Goal: Task Accomplishment & Management: Complete application form

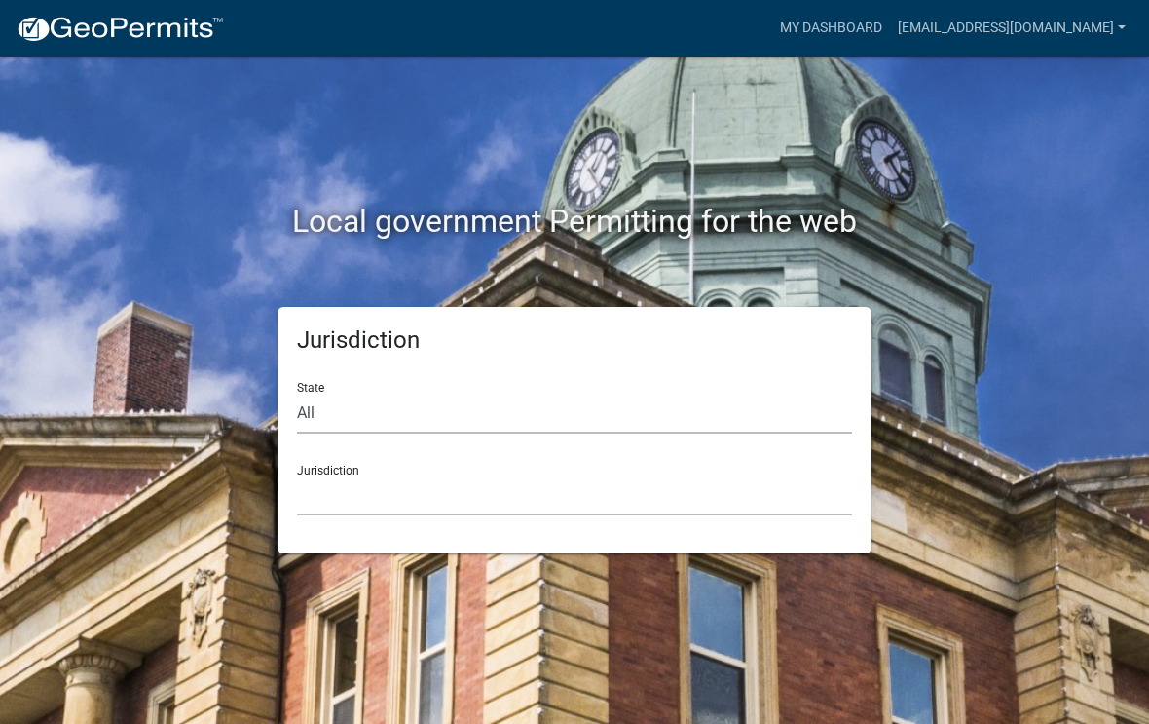
click at [403, 396] on select "All [US_STATE] [US_STATE] [US_STATE] [US_STATE] [US_STATE] [US_STATE] [US_STATE…" at bounding box center [574, 414] width 555 height 40
select select "[US_STATE]"
click at [434, 497] on select "[GEOGRAPHIC_DATA], [US_STATE][PERSON_NAME][GEOGRAPHIC_DATA], [US_STATE][PERSON_…" at bounding box center [574, 496] width 555 height 40
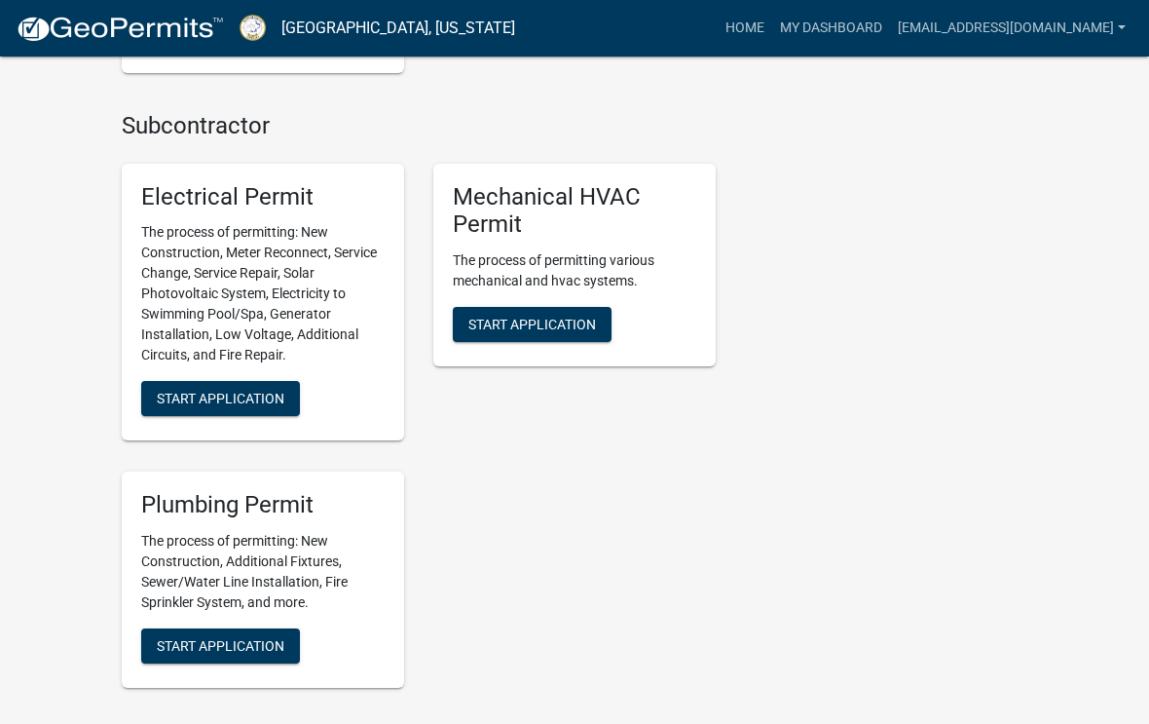
scroll to position [1922, 0]
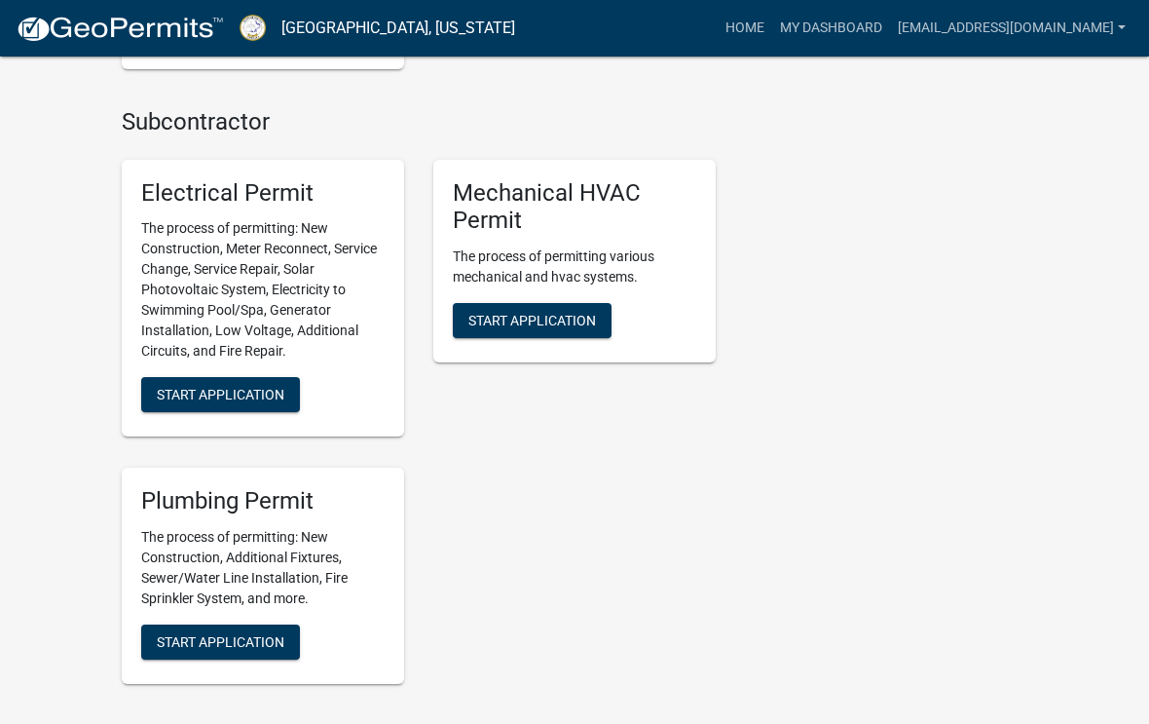
click at [239, 389] on button "Start Application" at bounding box center [220, 394] width 159 height 35
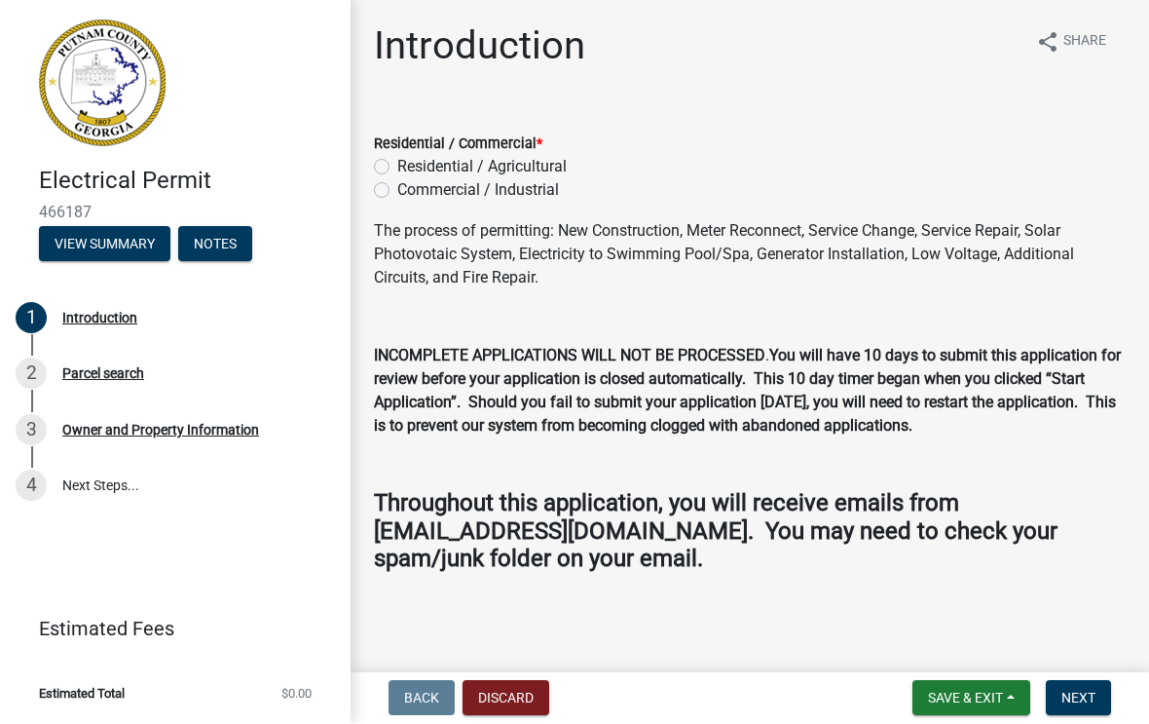
click at [397, 164] on label "Residential / Agricultural" at bounding box center [481, 167] width 169 height 23
click at [397, 164] on input "Residential / Agricultural" at bounding box center [403, 162] width 13 height 13
radio input "true"
click at [1090, 692] on span "Next" at bounding box center [1079, 699] width 34 height 16
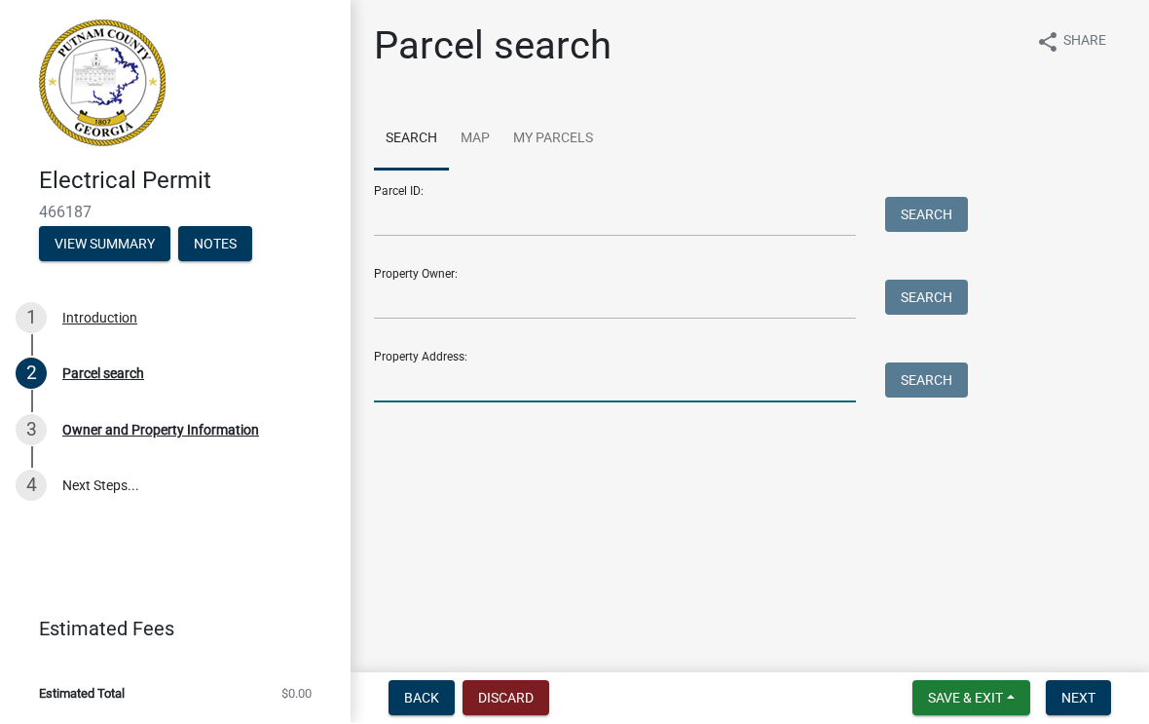
click at [518, 394] on input "Property Address:" at bounding box center [615, 383] width 482 height 40
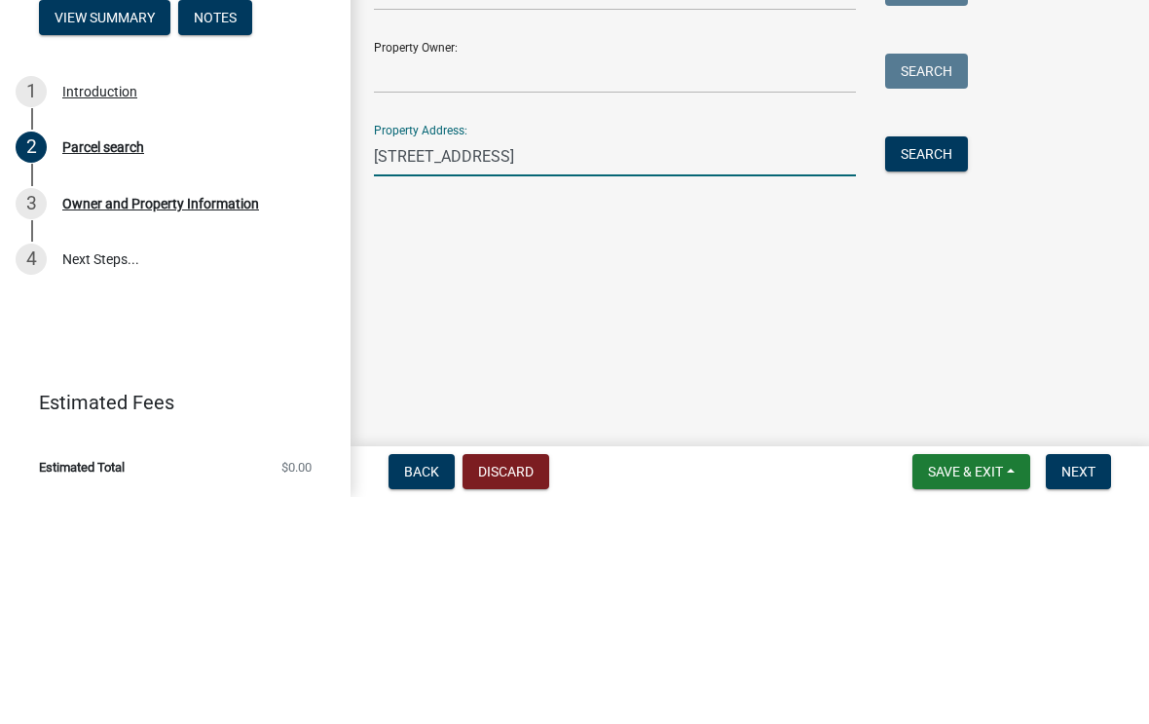
type input "[STREET_ADDRESS]"
click at [932, 363] on button "Search" at bounding box center [926, 380] width 83 height 35
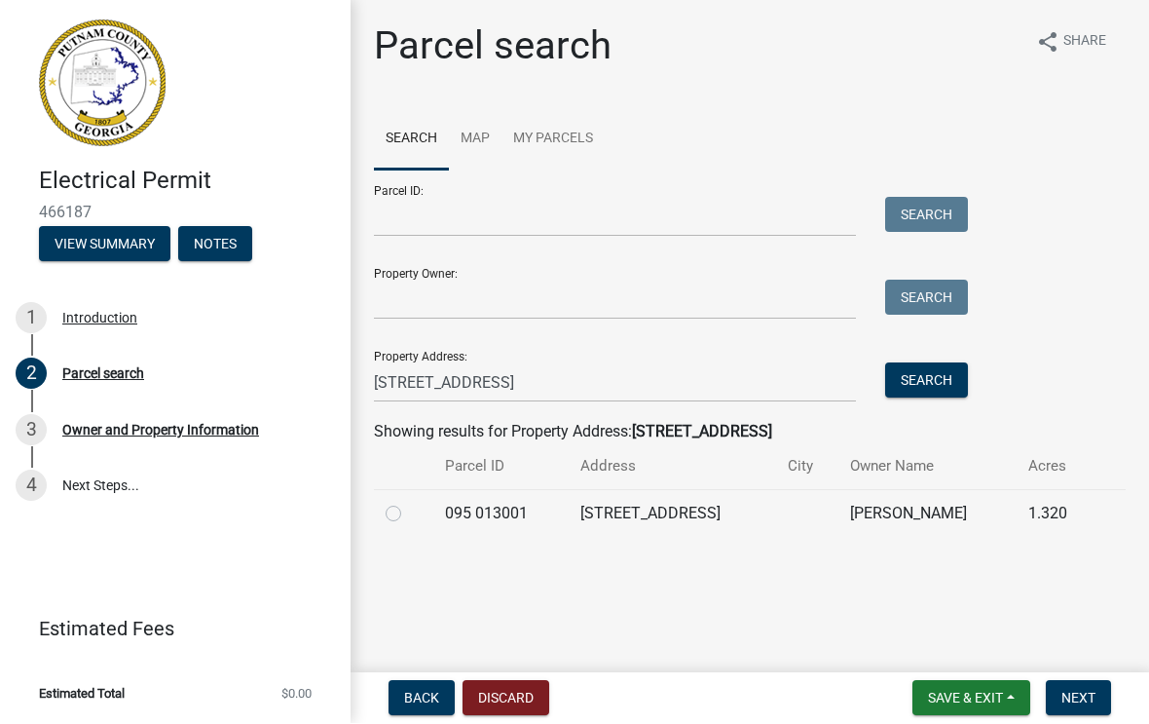
click at [409, 503] on label at bounding box center [409, 503] width 0 height 0
click at [409, 515] on 013001 "radio" at bounding box center [415, 509] width 13 height 13
radio 013001 "true"
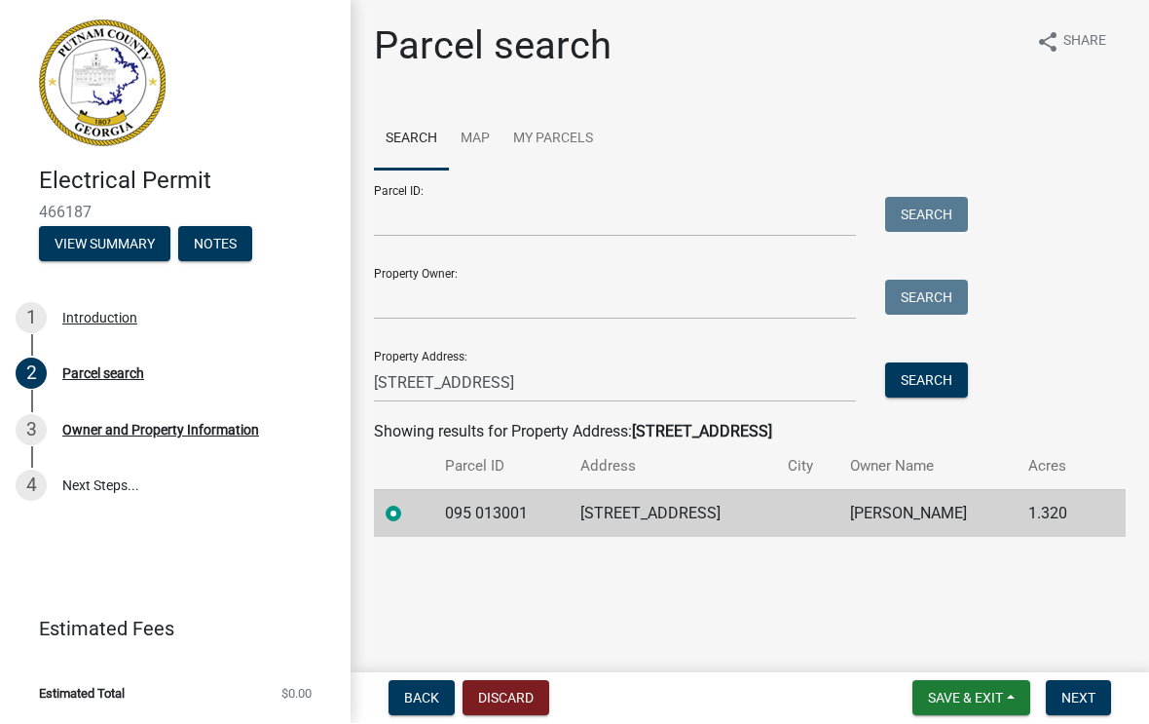
click at [1084, 694] on span "Next" at bounding box center [1079, 699] width 34 height 16
click at [1070, 704] on span "Next" at bounding box center [1079, 699] width 34 height 16
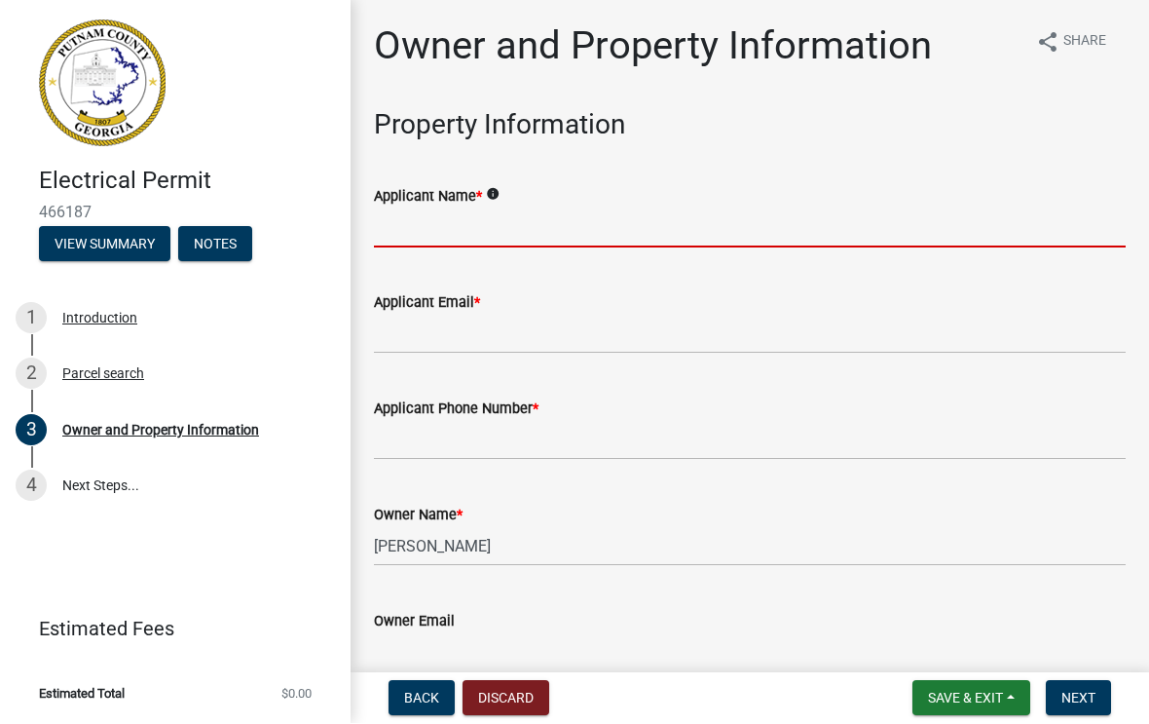
click at [596, 216] on input "Applicant Name *" at bounding box center [750, 228] width 752 height 40
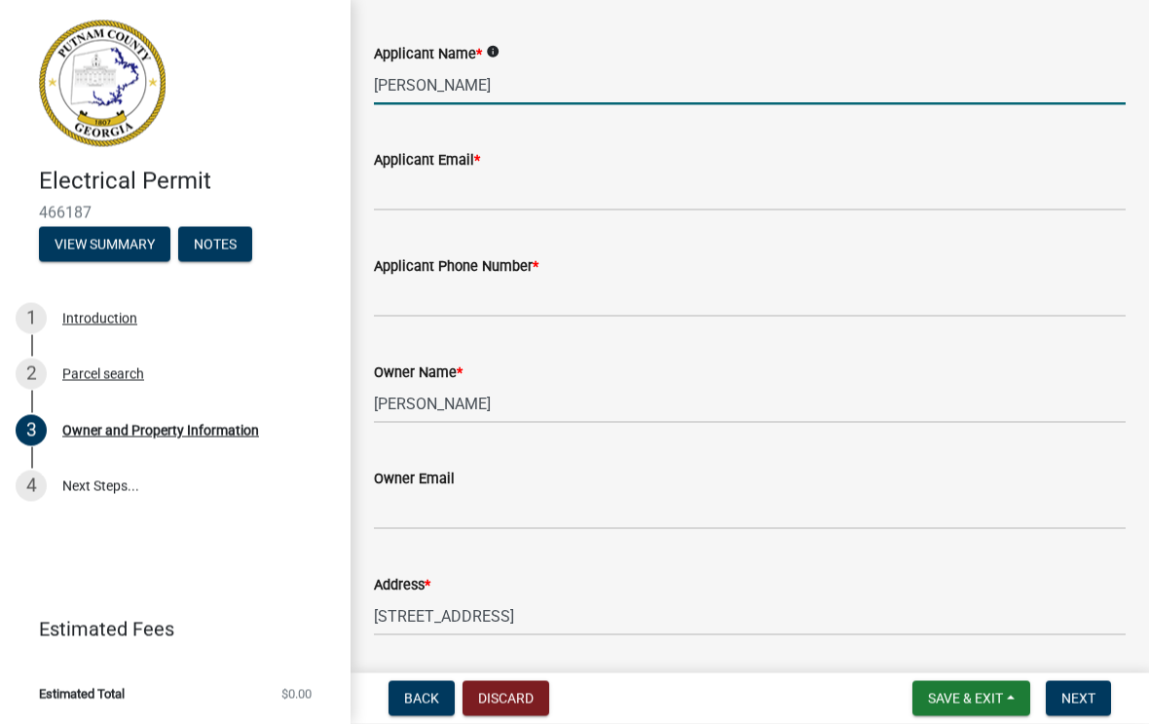
scroll to position [159, 0]
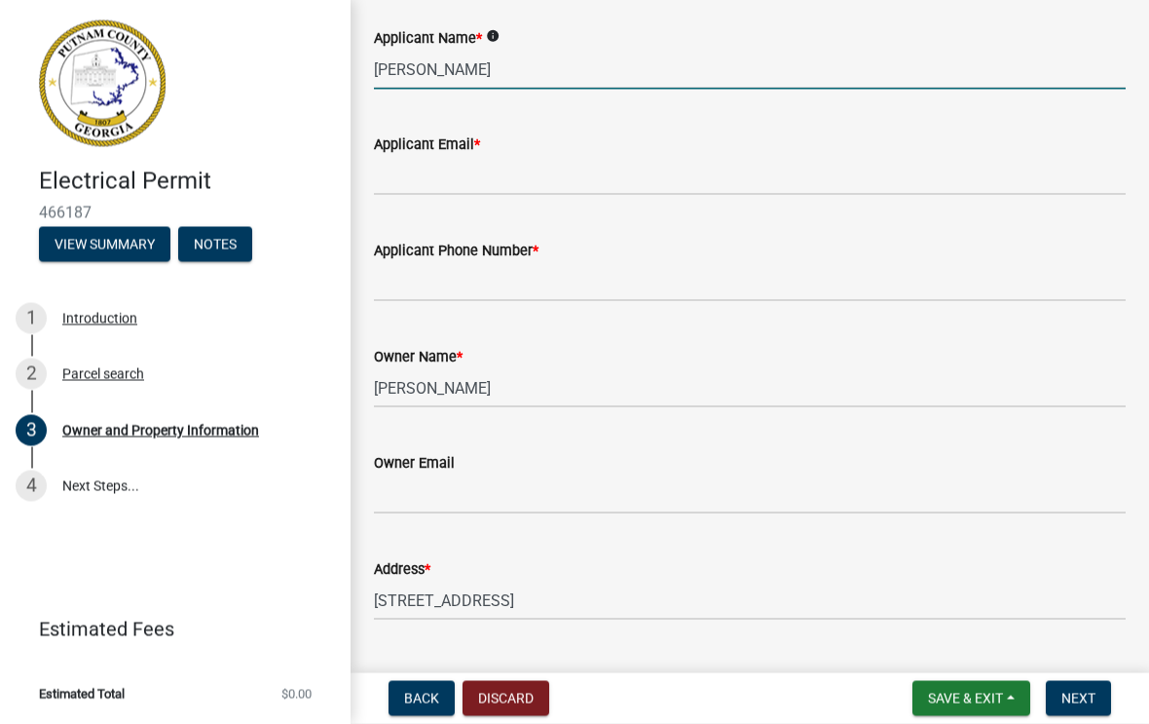
type input "[PERSON_NAME]"
click at [614, 169] on input "Applicant Email *" at bounding box center [750, 176] width 752 height 40
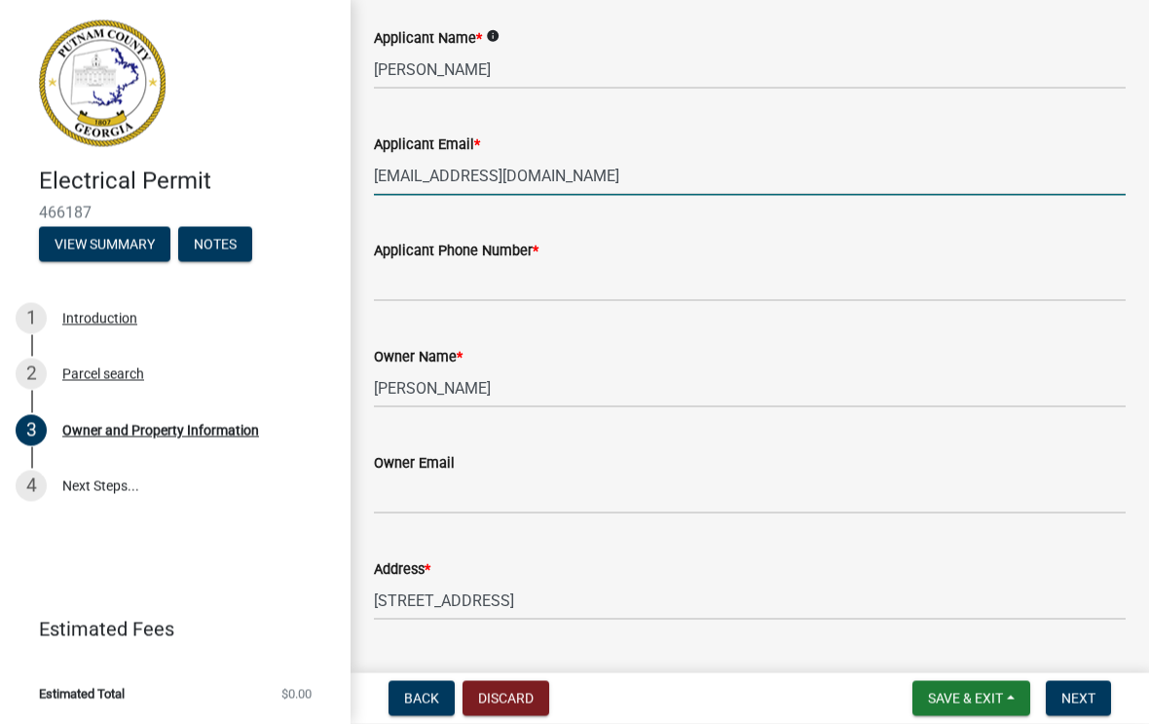
type input "[EMAIL_ADDRESS][DOMAIN_NAME]"
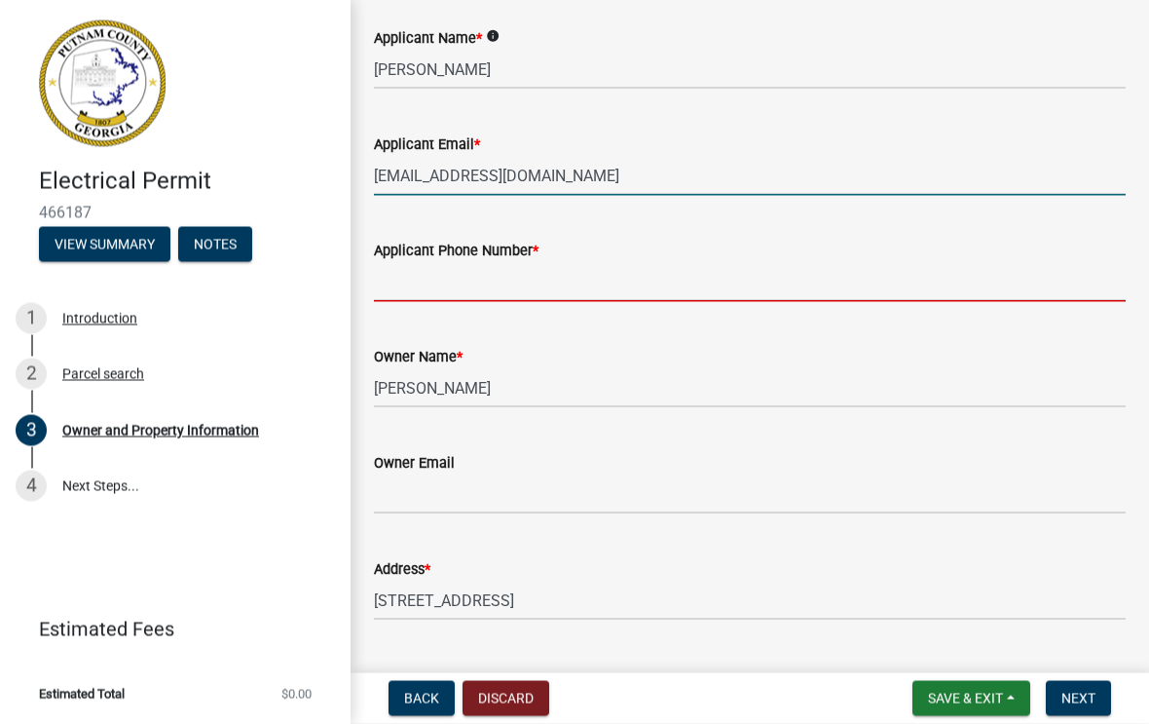
click at [688, 291] on input "Applicant Phone Number *" at bounding box center [750, 282] width 752 height 40
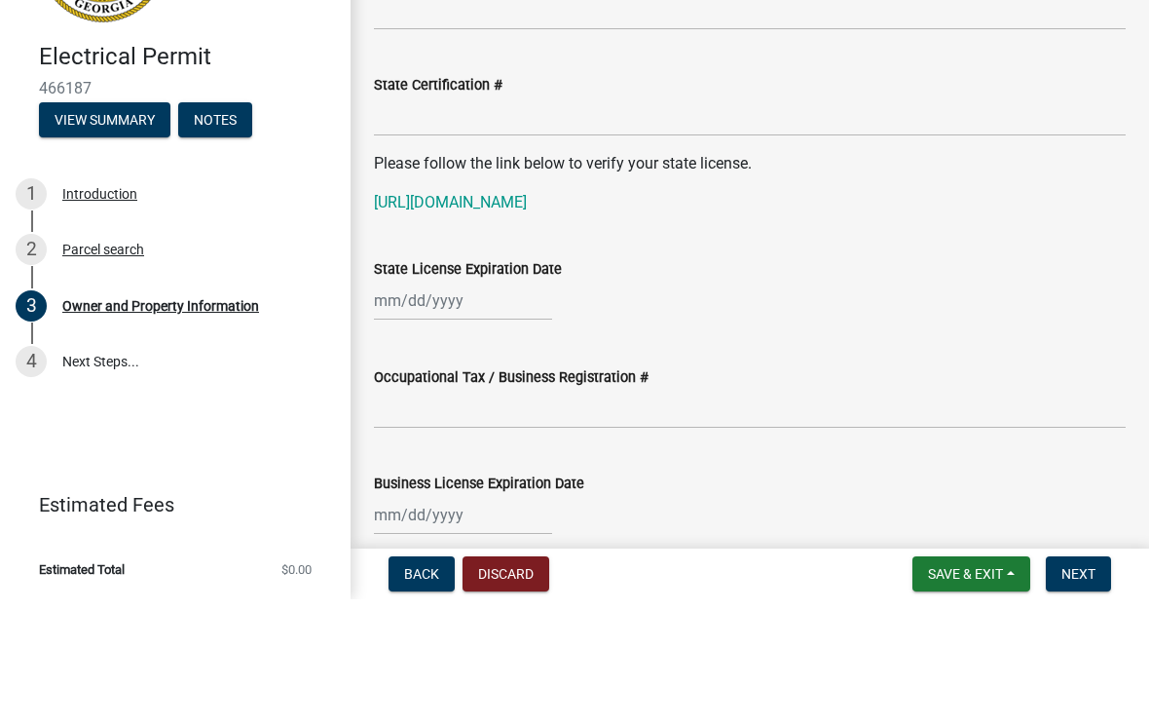
scroll to position [2373, 0]
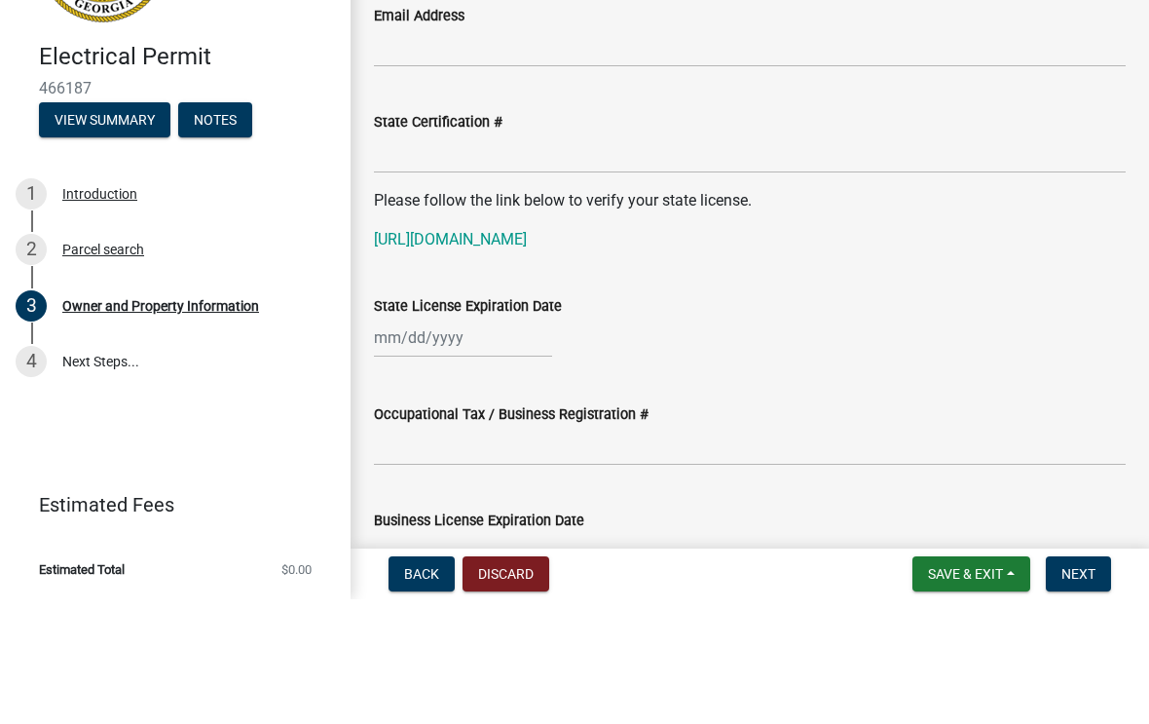
type input "[PHONE_NUMBER]"
click at [722, 258] on input "State Certification #" at bounding box center [750, 278] width 752 height 40
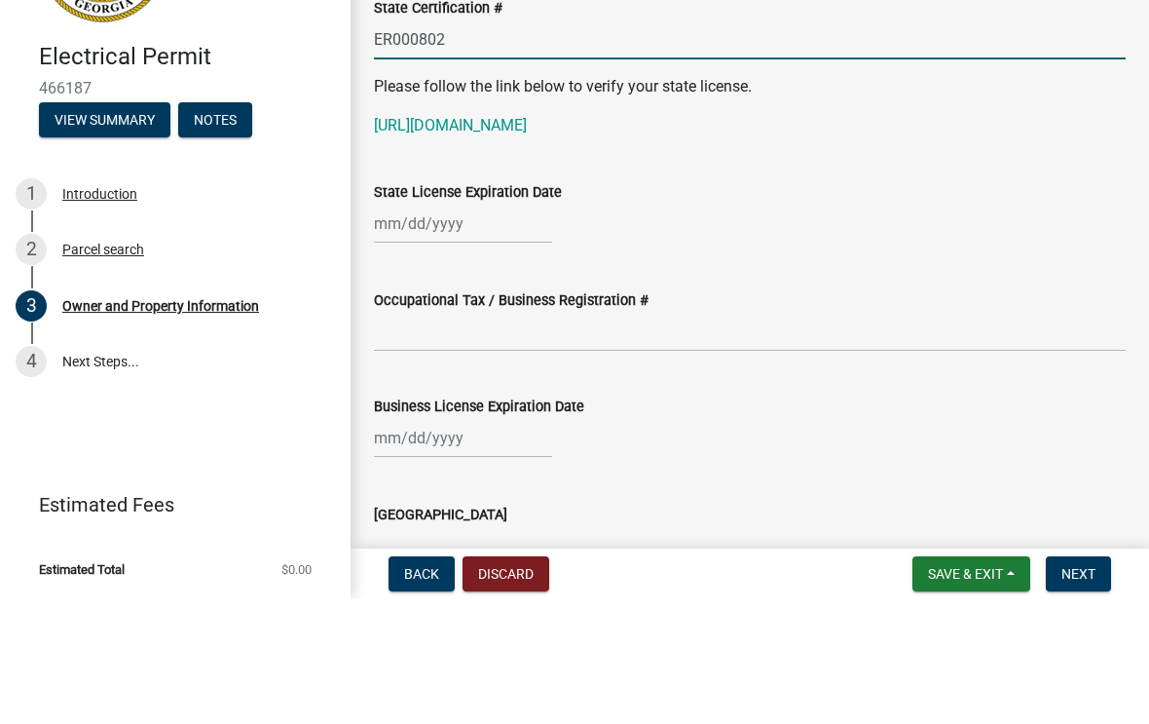
scroll to position [2505, 0]
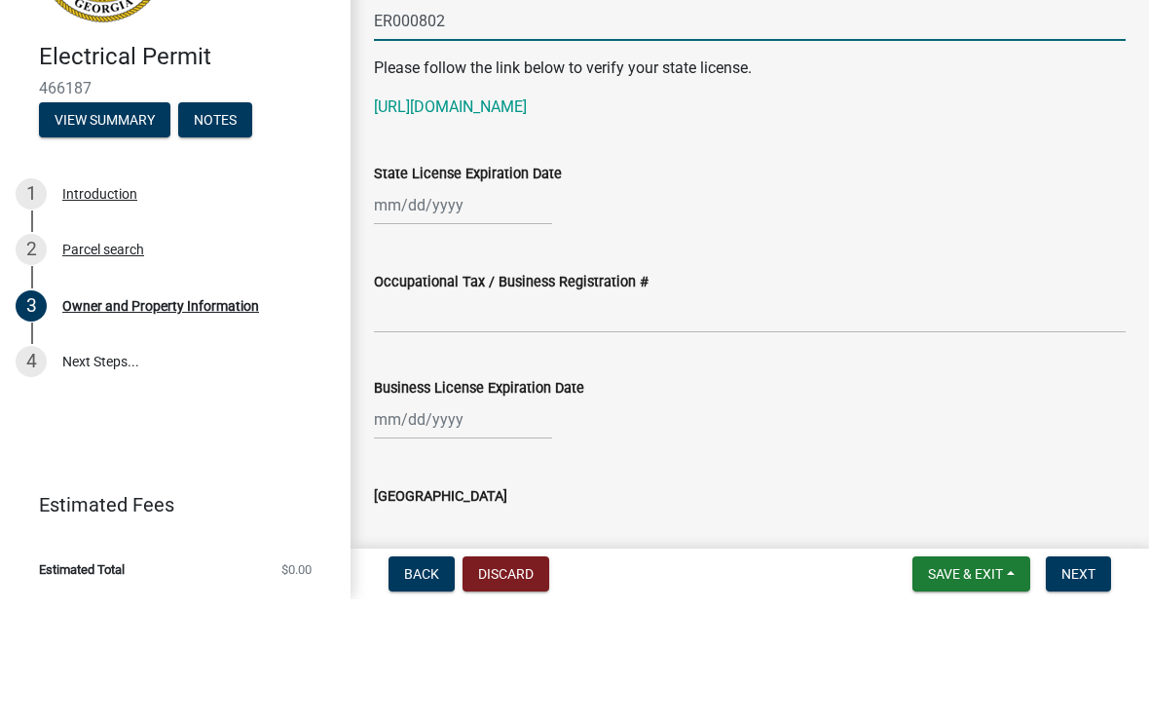
type input "ER000802"
click at [529, 310] on div at bounding box center [463, 330] width 178 height 40
select select "8"
select select "2025"
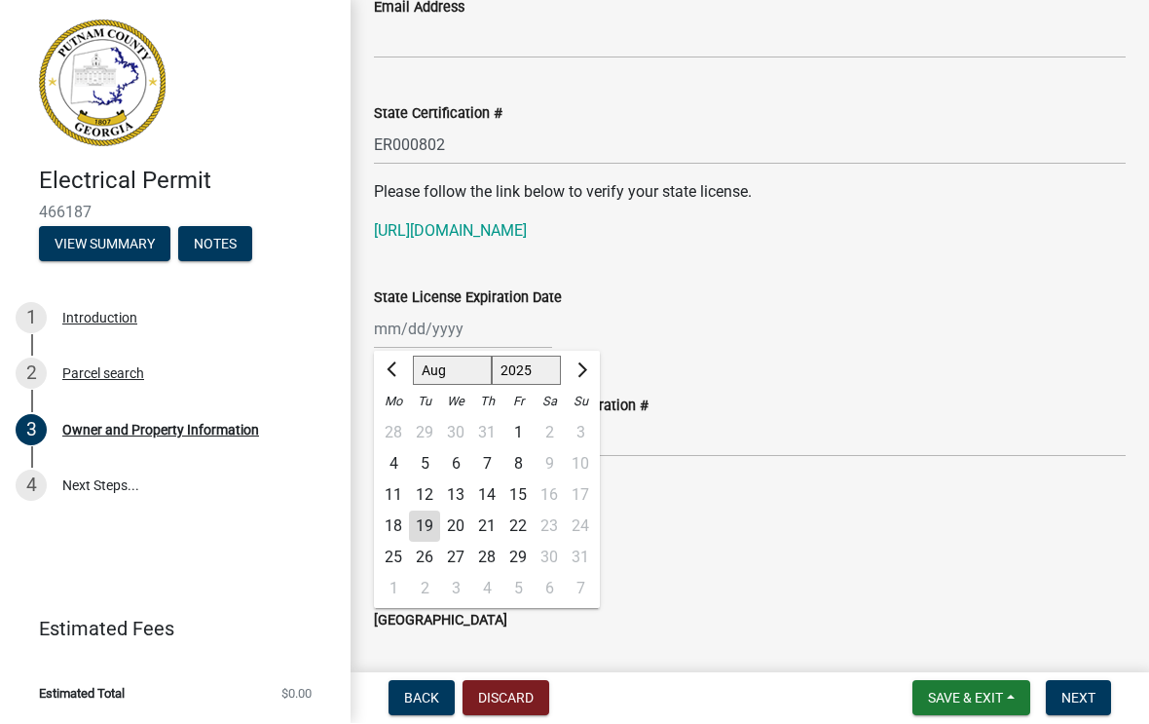
click at [587, 363] on button "Next month" at bounding box center [580, 371] width 23 height 31
click at [583, 367] on span "Next month" at bounding box center [580, 370] width 15 height 15
click at [580, 370] on span "Next month" at bounding box center [580, 370] width 15 height 15
click at [580, 368] on span "Next month" at bounding box center [580, 370] width 15 height 15
click at [584, 368] on span "Next month" at bounding box center [580, 370] width 15 height 15
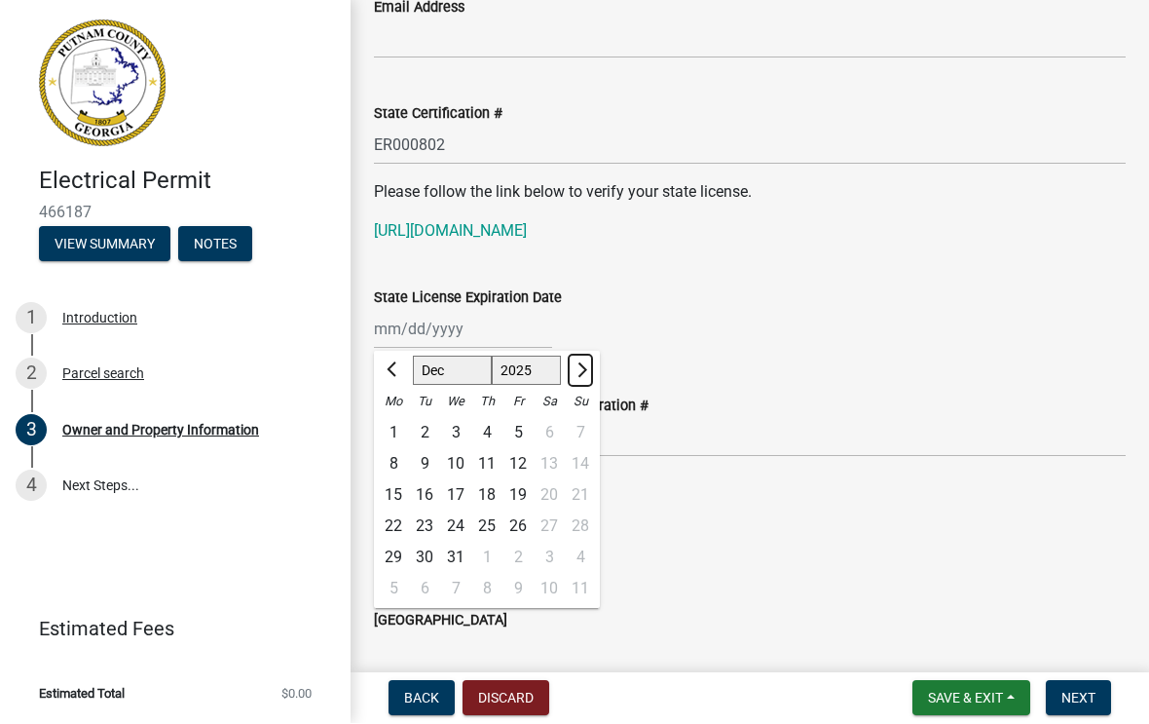
select select "1"
select select "2026"
click at [585, 366] on button "Next month" at bounding box center [580, 371] width 23 height 31
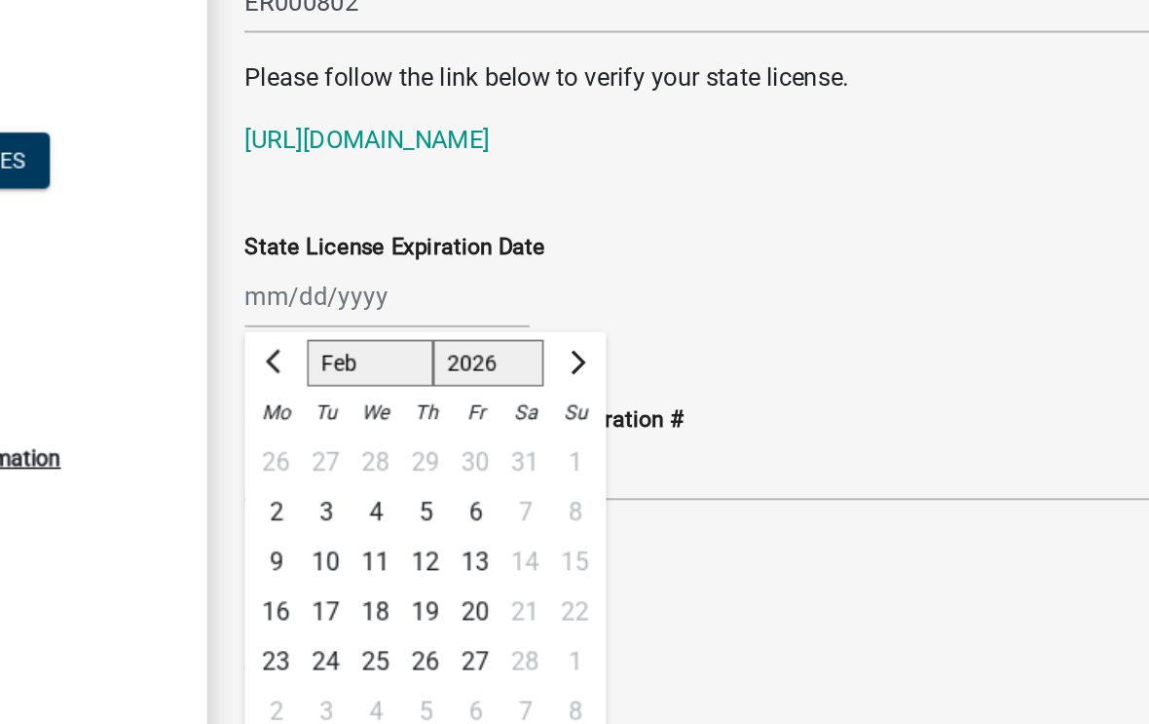
click at [573, 363] on span "Next month" at bounding box center [580, 370] width 15 height 15
select select "6"
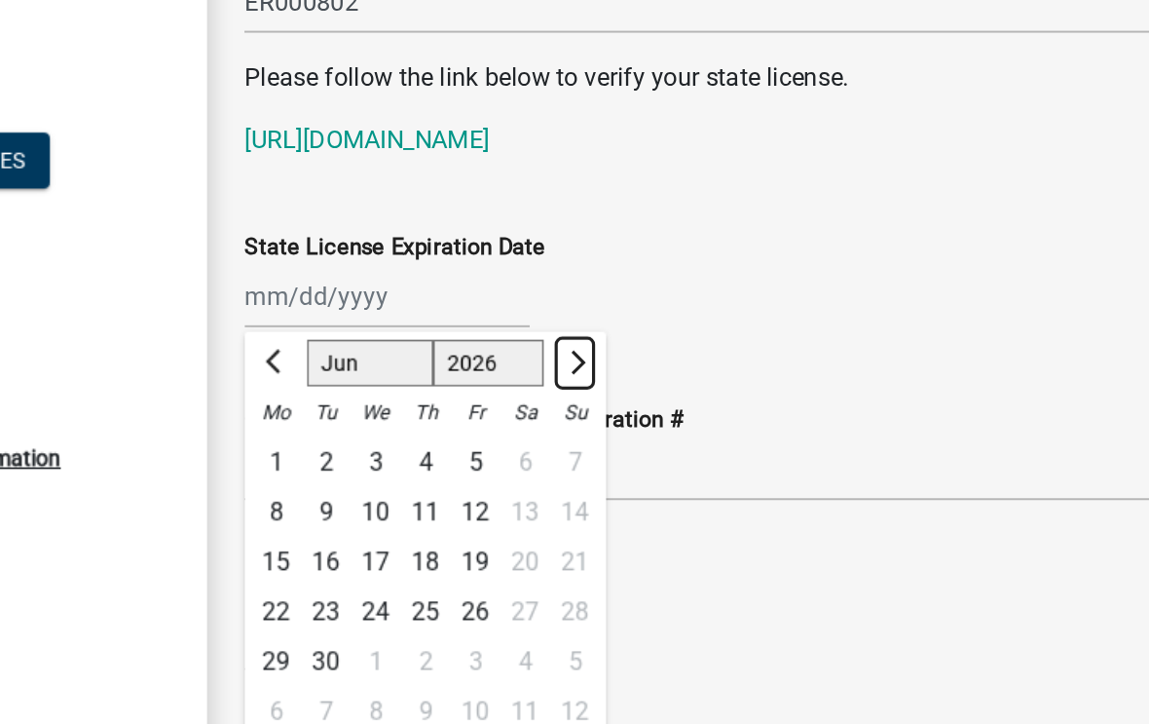
scroll to position [2504, 0]
click at [409, 544] on div "30" at bounding box center [424, 559] width 31 height 31
type input "[DATE]"
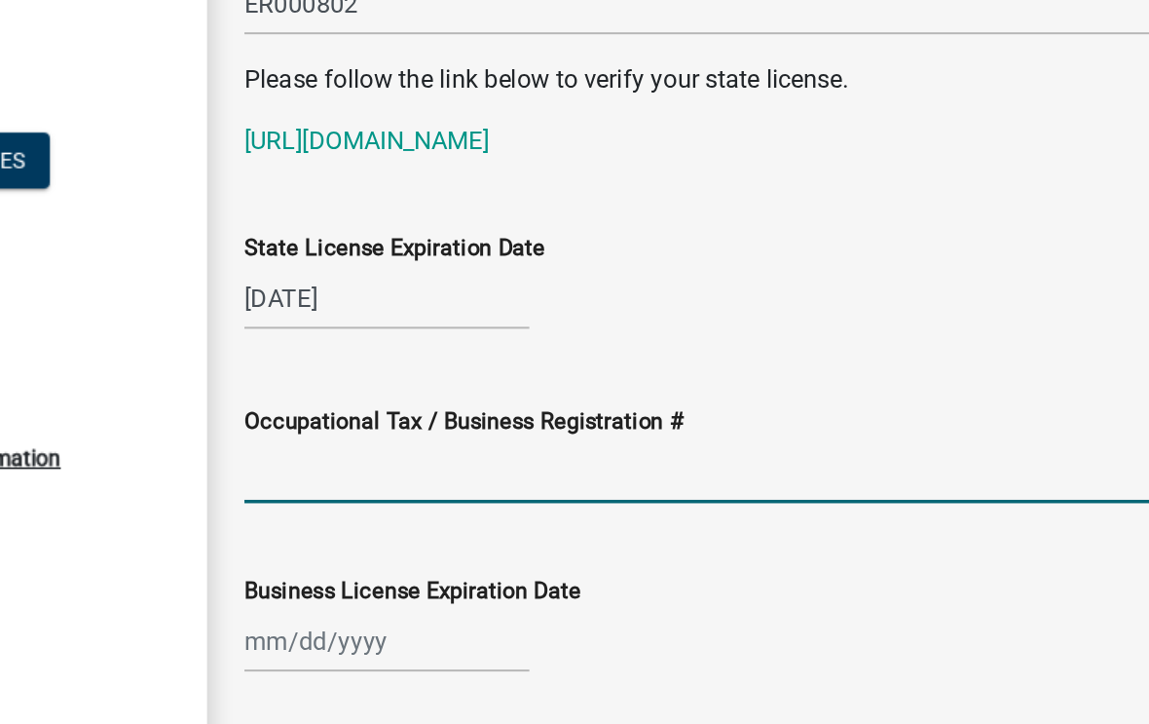
click at [377, 419] on input "Occupational Tax / Business Registration #" at bounding box center [750, 439] width 752 height 40
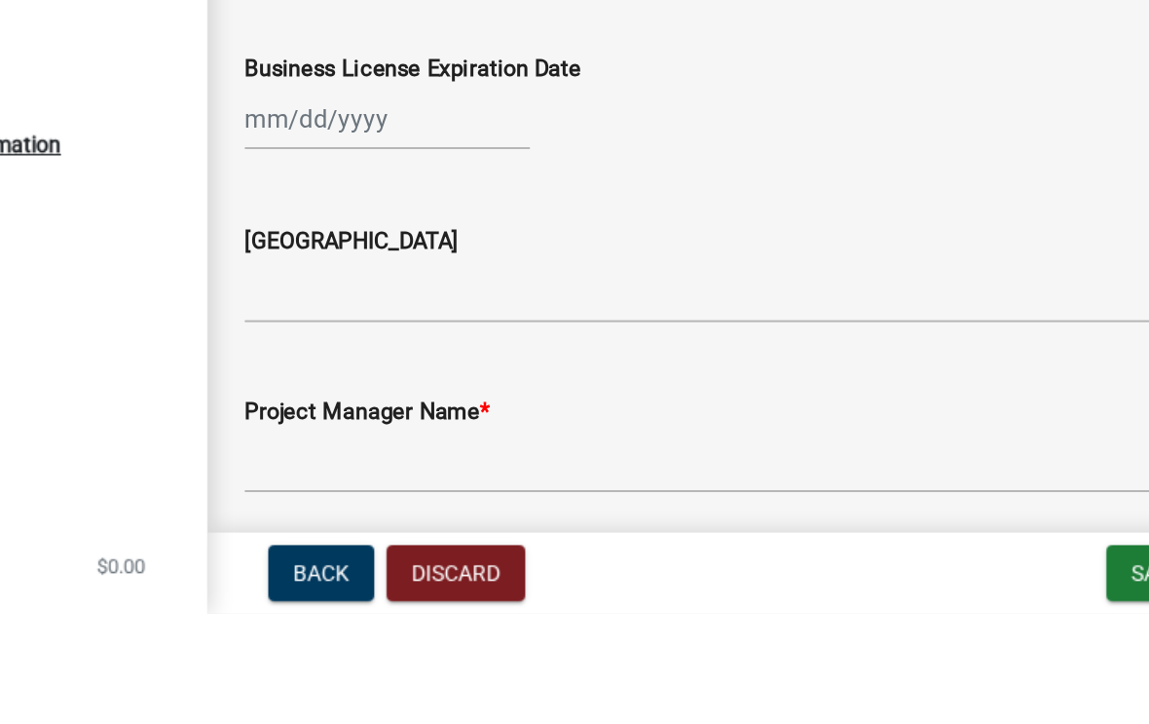
scroll to position [2638, 0]
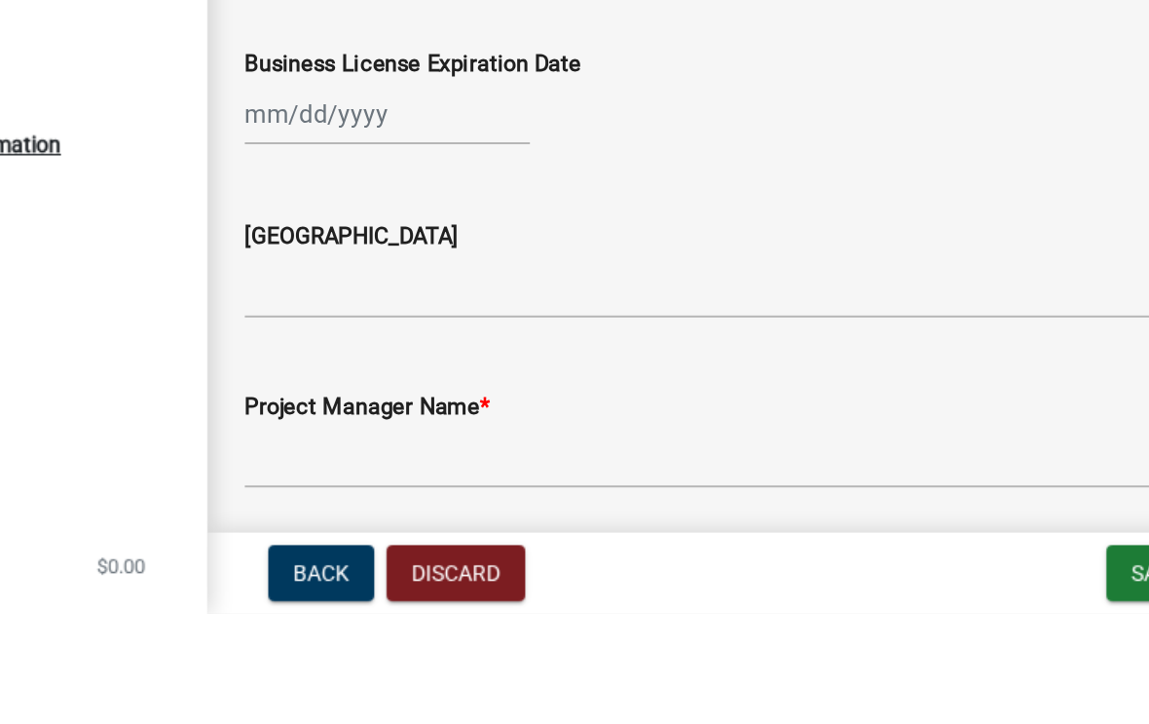
type input "2025-BLR-10"
click at [374, 392] on div at bounding box center [463, 412] width 178 height 40
select select "8"
select select "2025"
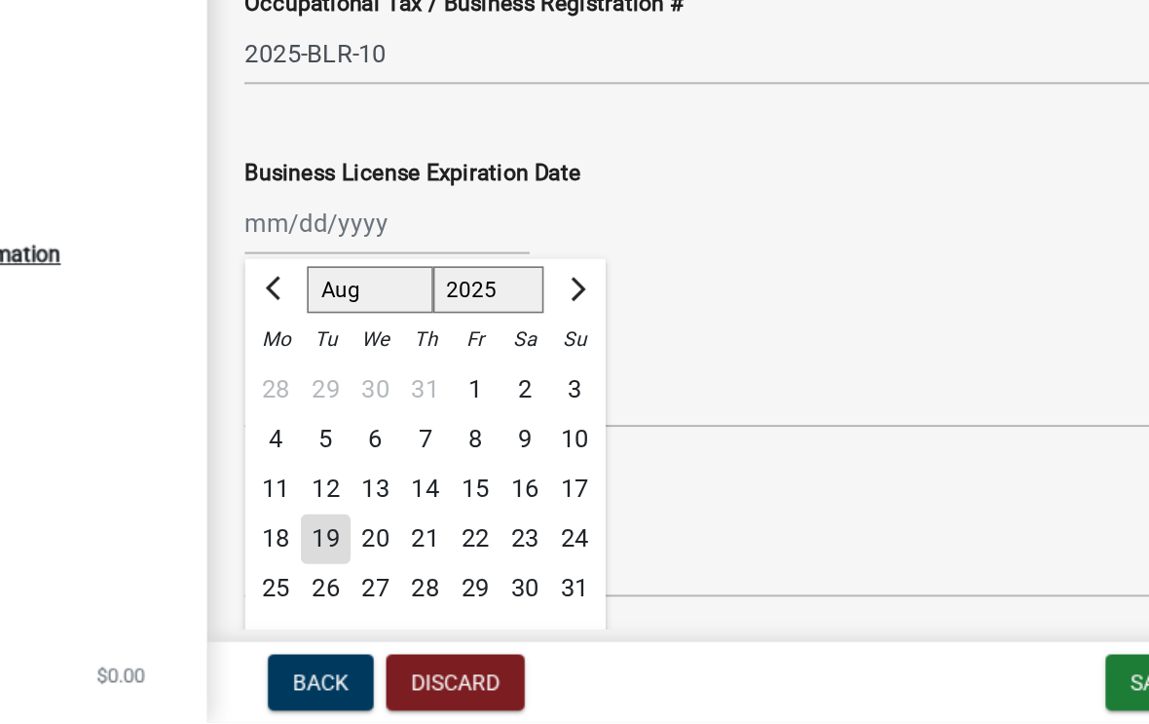
click at [573, 445] on span "Next month" at bounding box center [580, 452] width 15 height 15
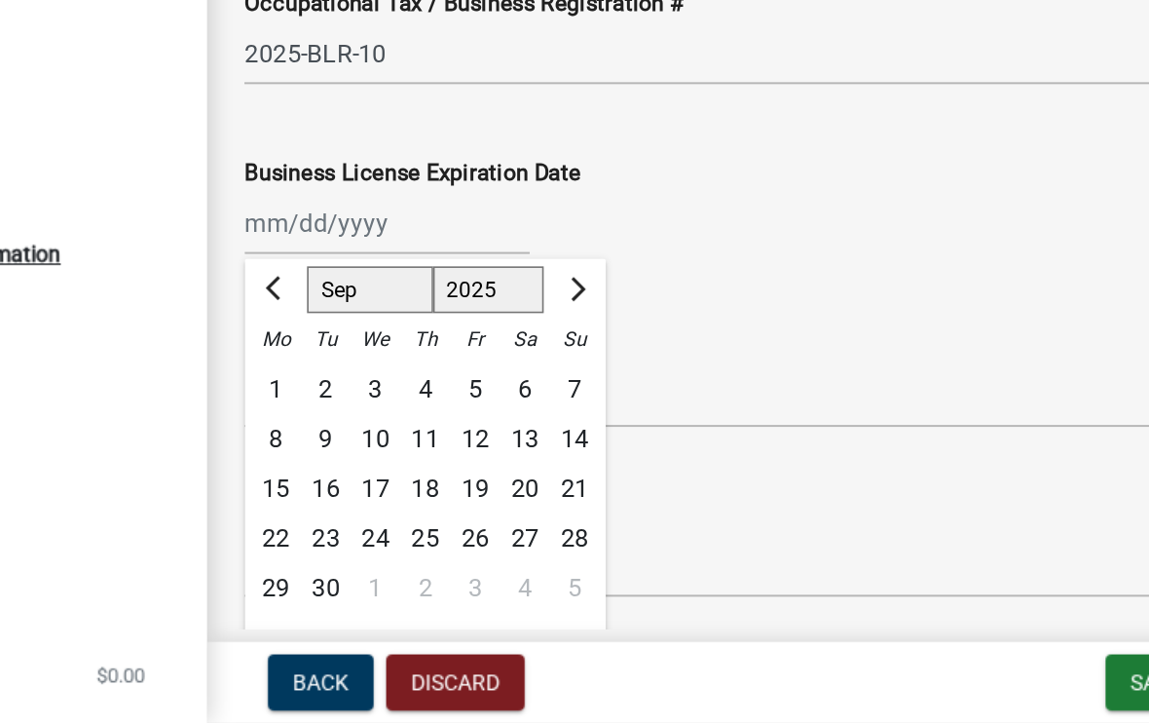
click at [573, 445] on span "Next month" at bounding box center [580, 452] width 15 height 15
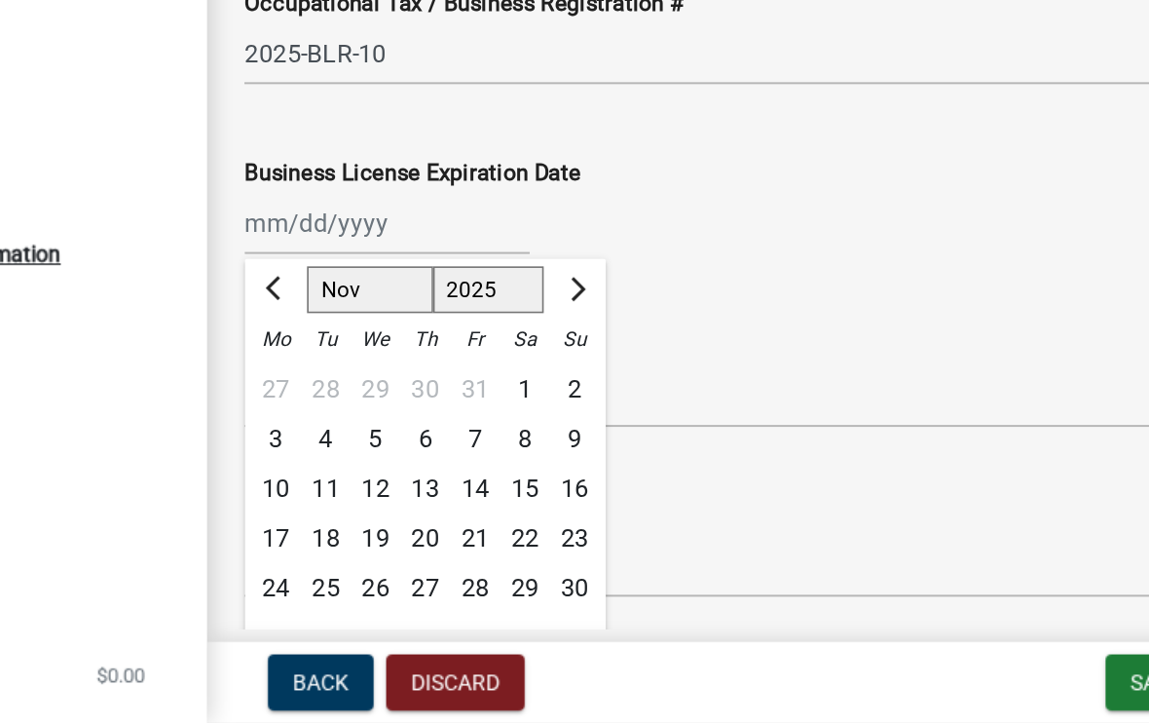
click at [573, 445] on span "Next month" at bounding box center [580, 452] width 15 height 15
select select "12"
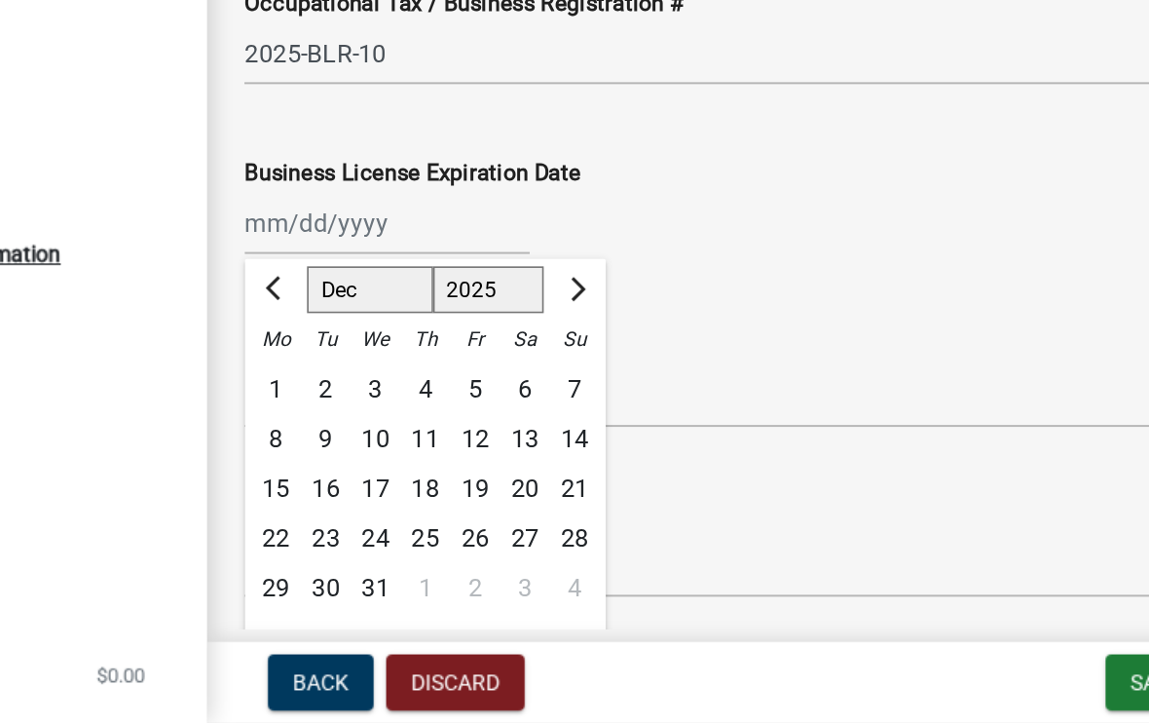
click at [440, 624] on div "31" at bounding box center [455, 639] width 31 height 31
type input "[DATE]"
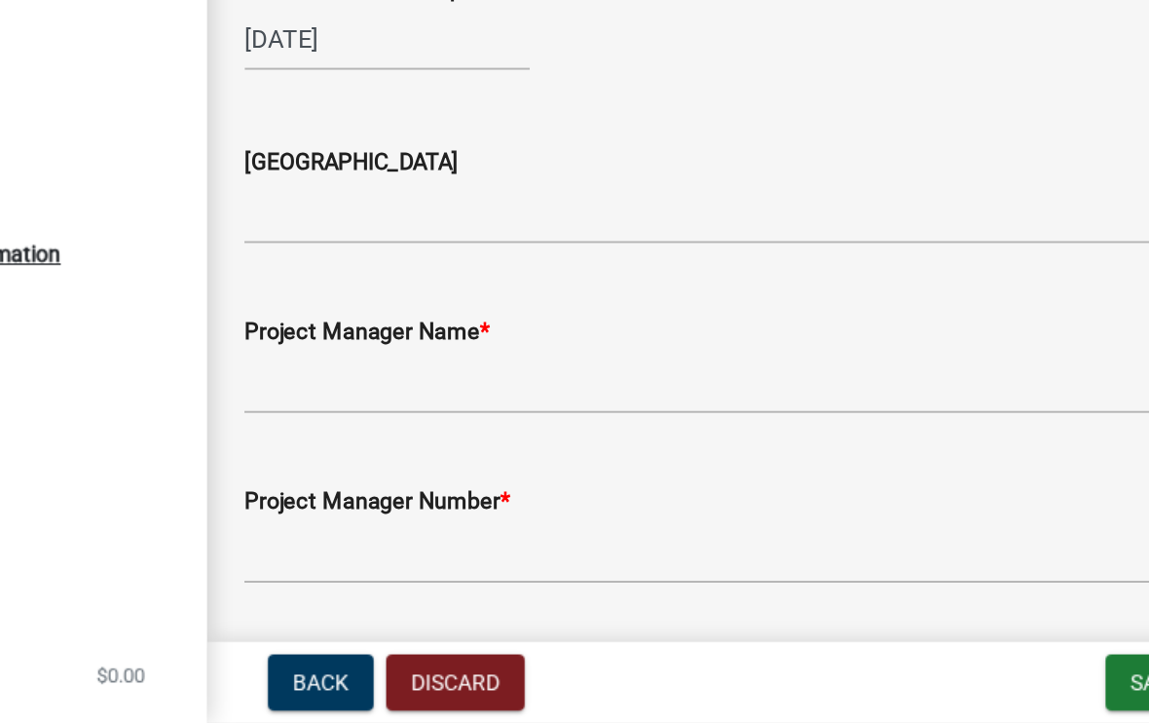
scroll to position [2759, 0]
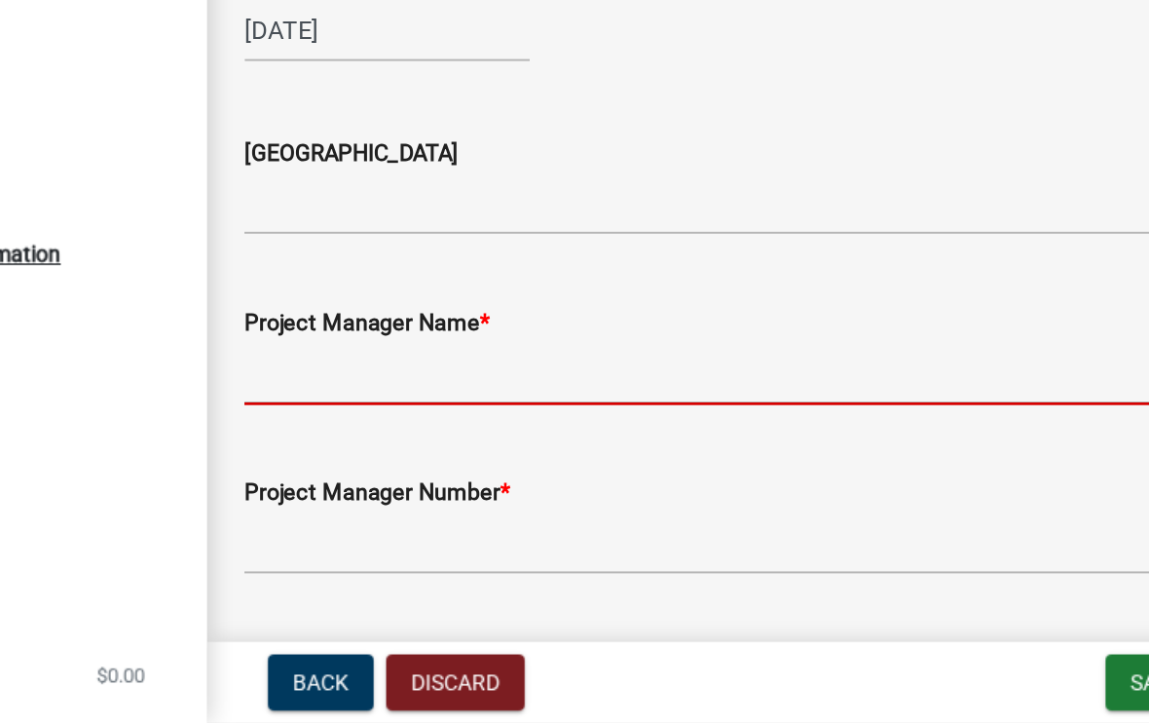
click at [380, 485] on input "Project Manager Name *" at bounding box center [750, 505] width 752 height 40
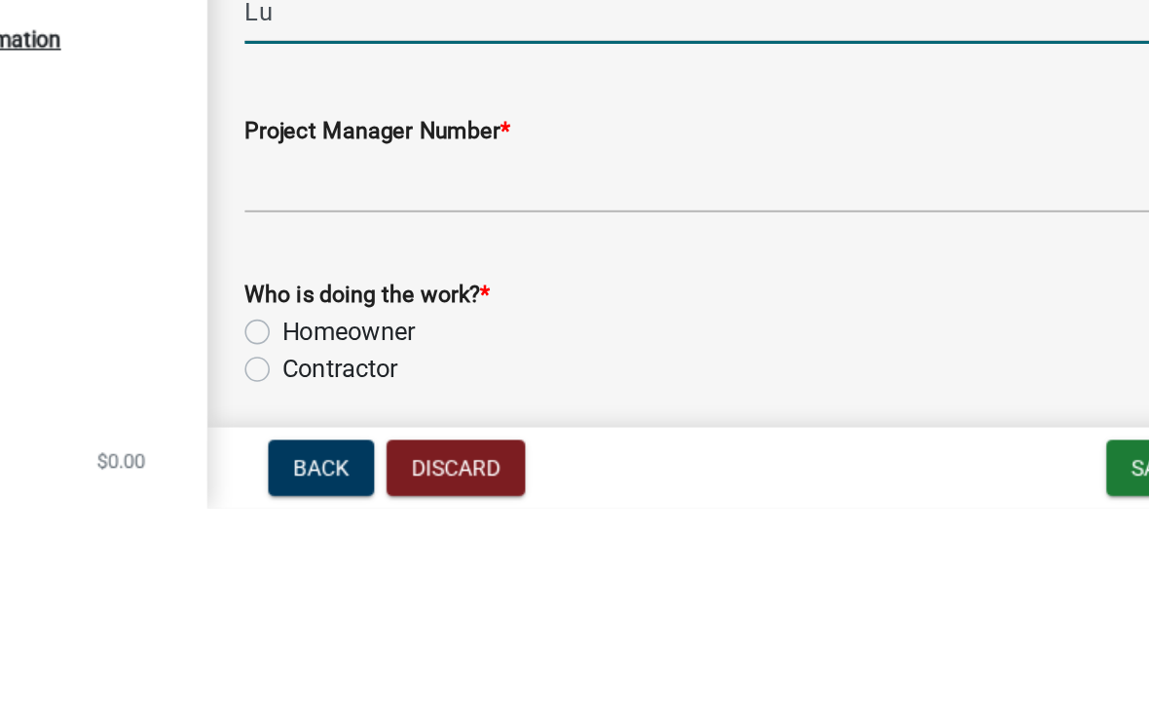
scroll to position [2853, 0]
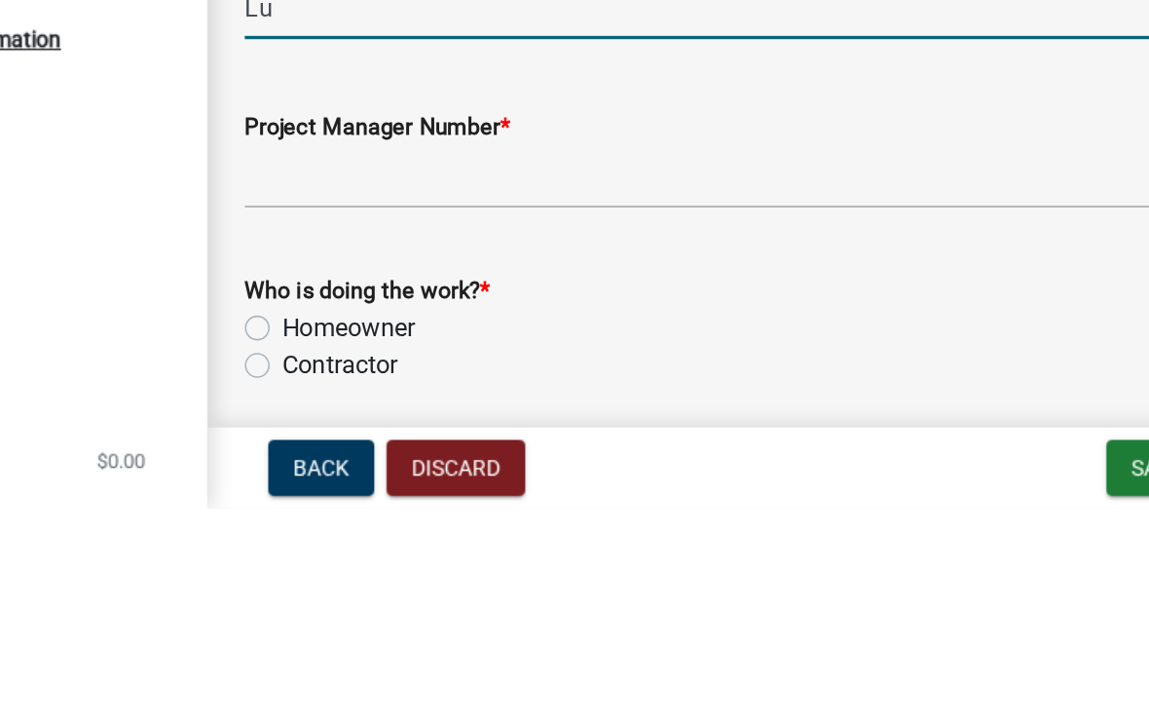
type input "Lu"
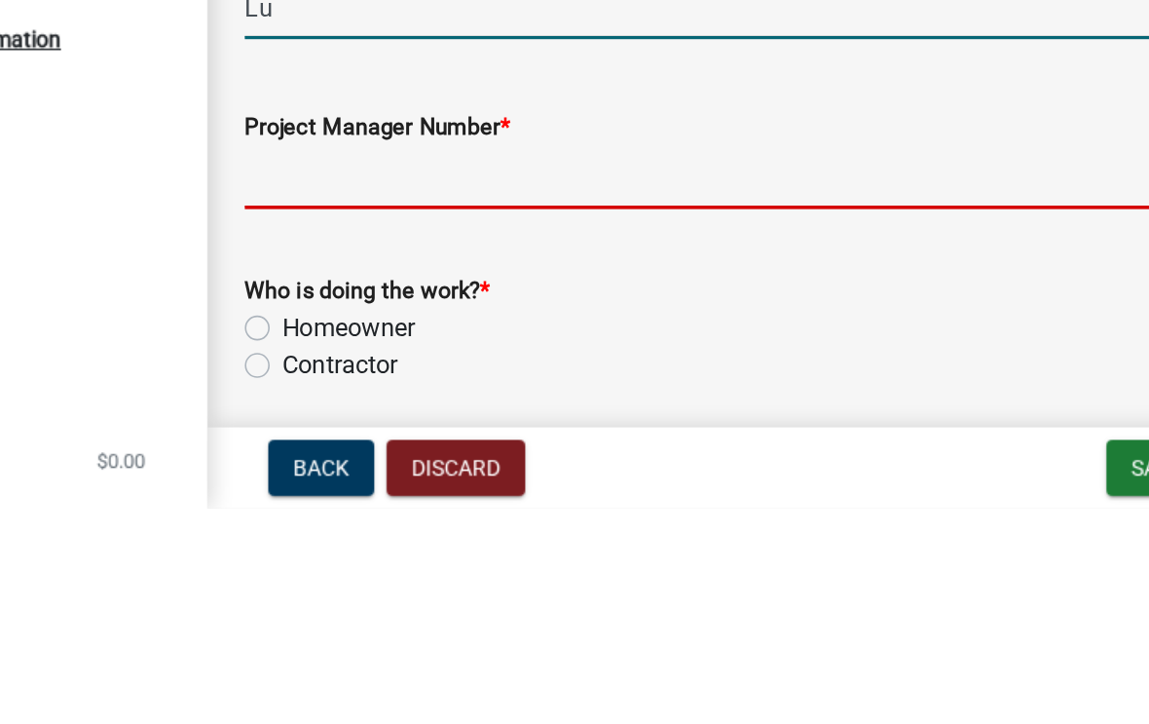
click at [380, 497] on input "Project Manager Number *" at bounding box center [750, 517] width 752 height 40
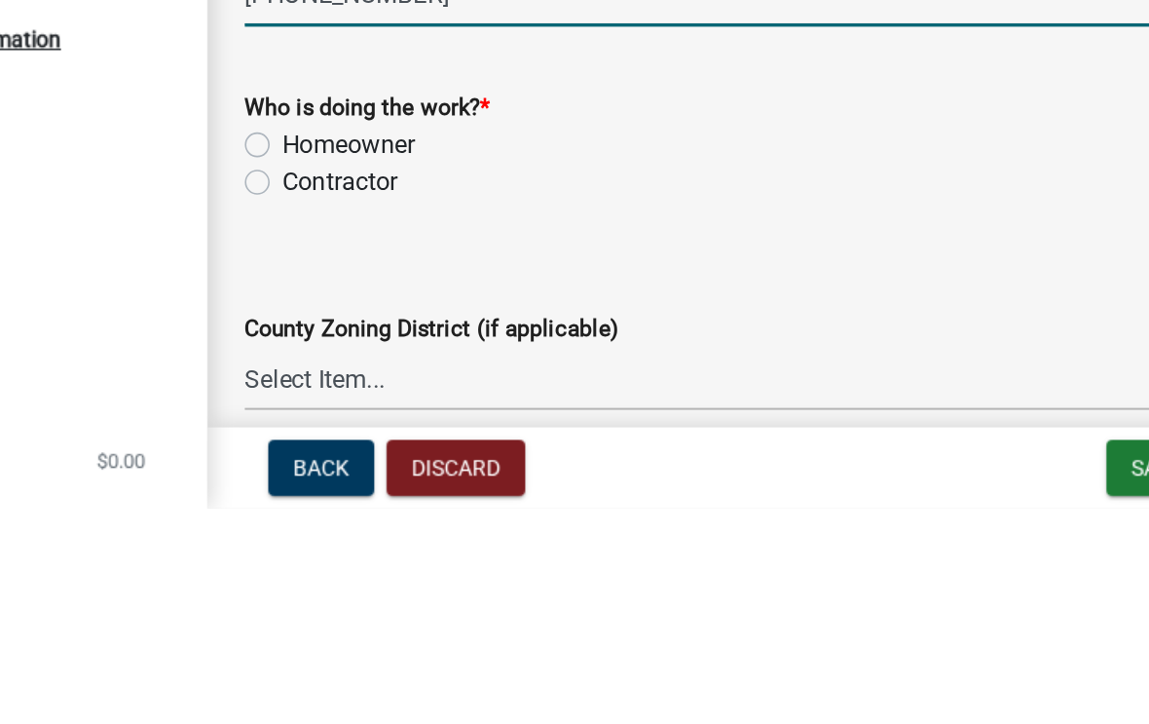
scroll to position [2994, 0]
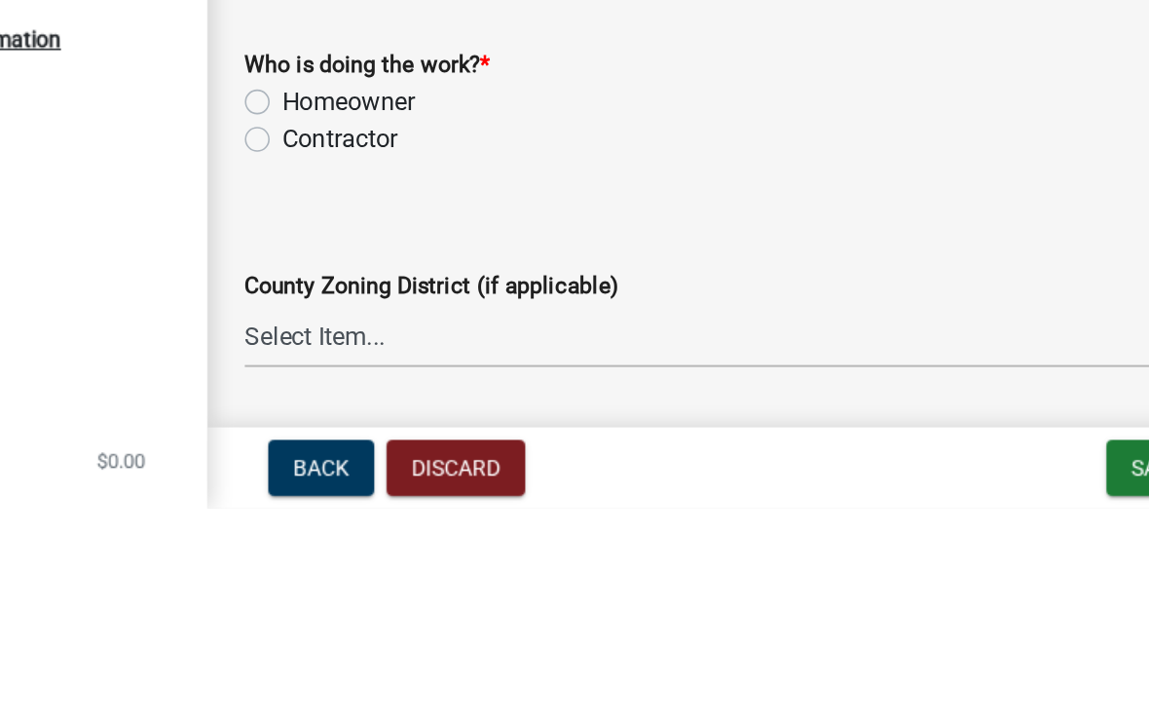
type input "[PHONE_NUMBER]"
click at [397, 481] on label "Contractor" at bounding box center [433, 492] width 72 height 23
click at [397, 481] on input "Contractor" at bounding box center [403, 487] width 13 height 13
radio input "true"
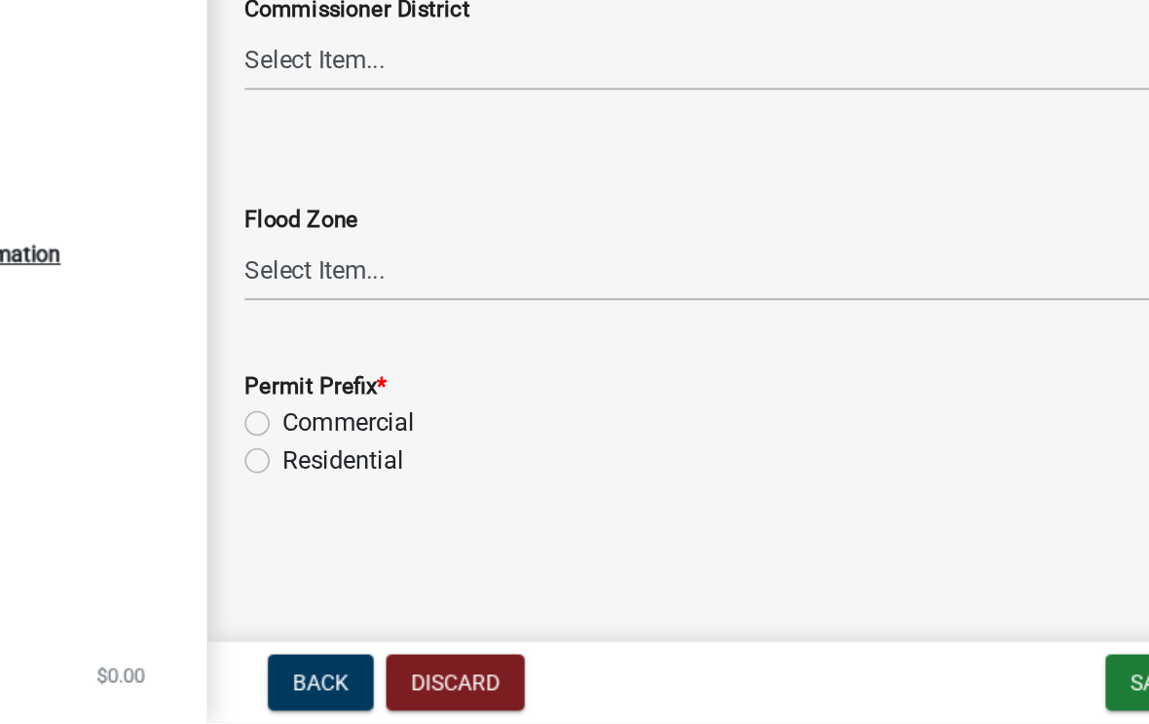
scroll to position [3563, 0]
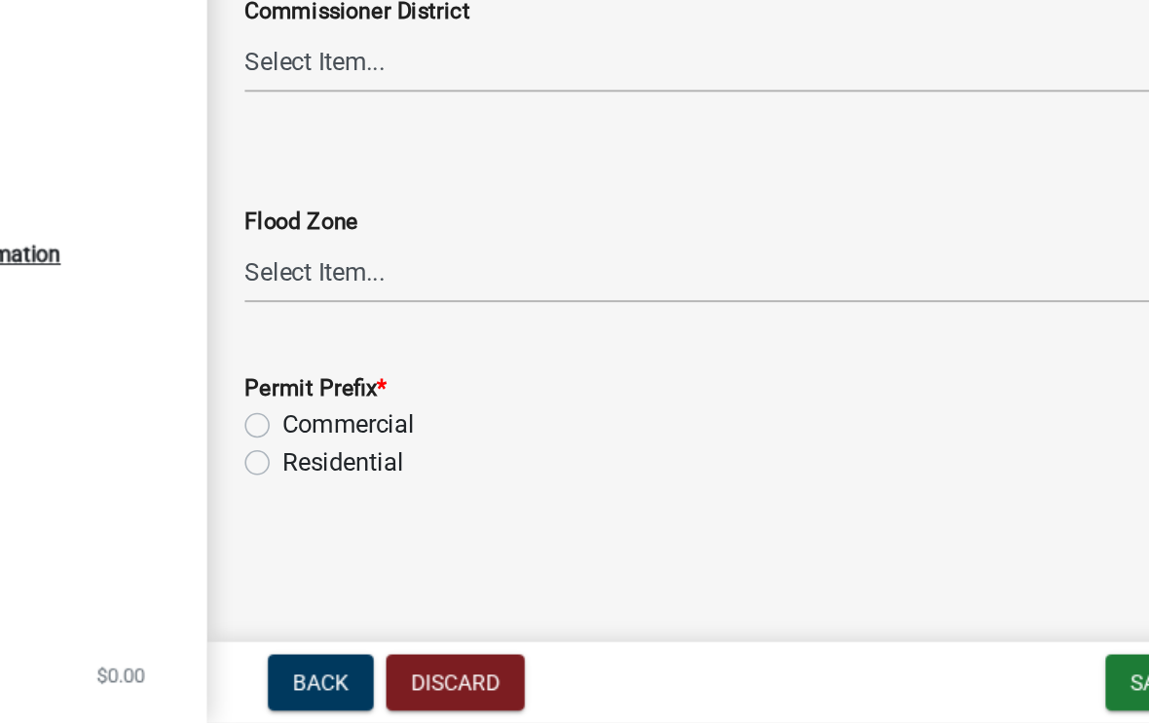
click at [397, 549] on label "Residential" at bounding box center [435, 560] width 76 height 23
click at [397, 549] on input "Residential" at bounding box center [403, 555] width 13 height 13
radio input "true"
click at [595, 681] on div "Back Discard Save & Exit Save Save & Exit Next" at bounding box center [750, 698] width 768 height 35
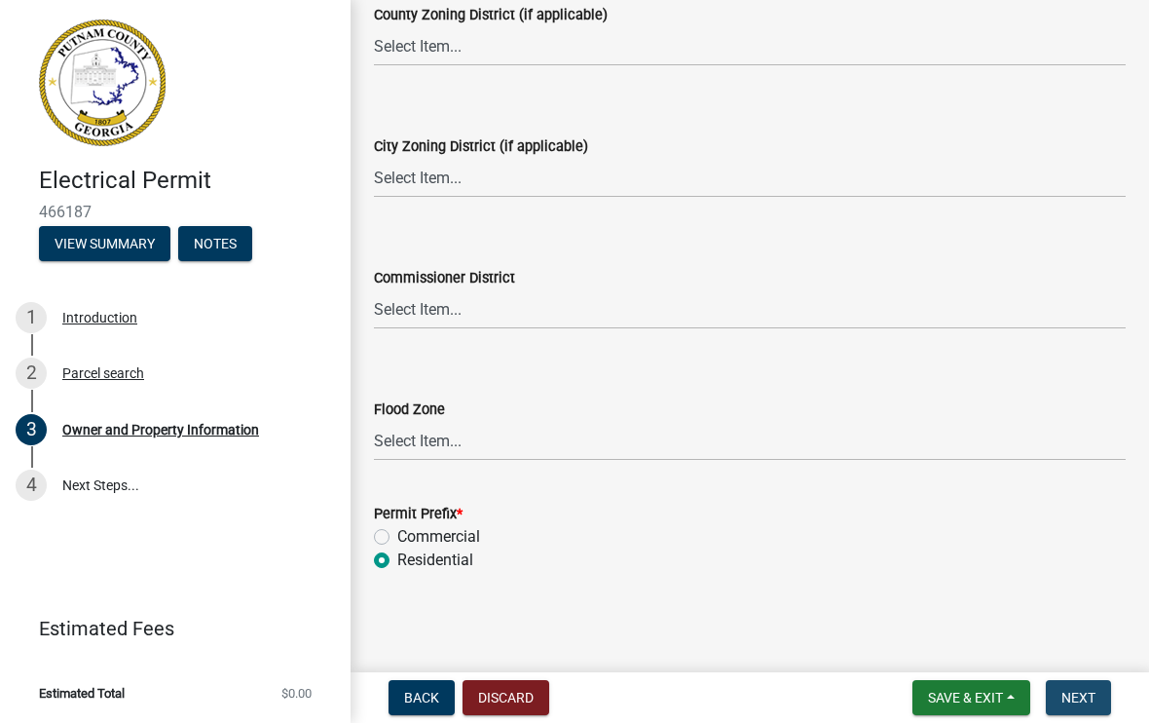
click at [1072, 693] on span "Next" at bounding box center [1079, 699] width 34 height 16
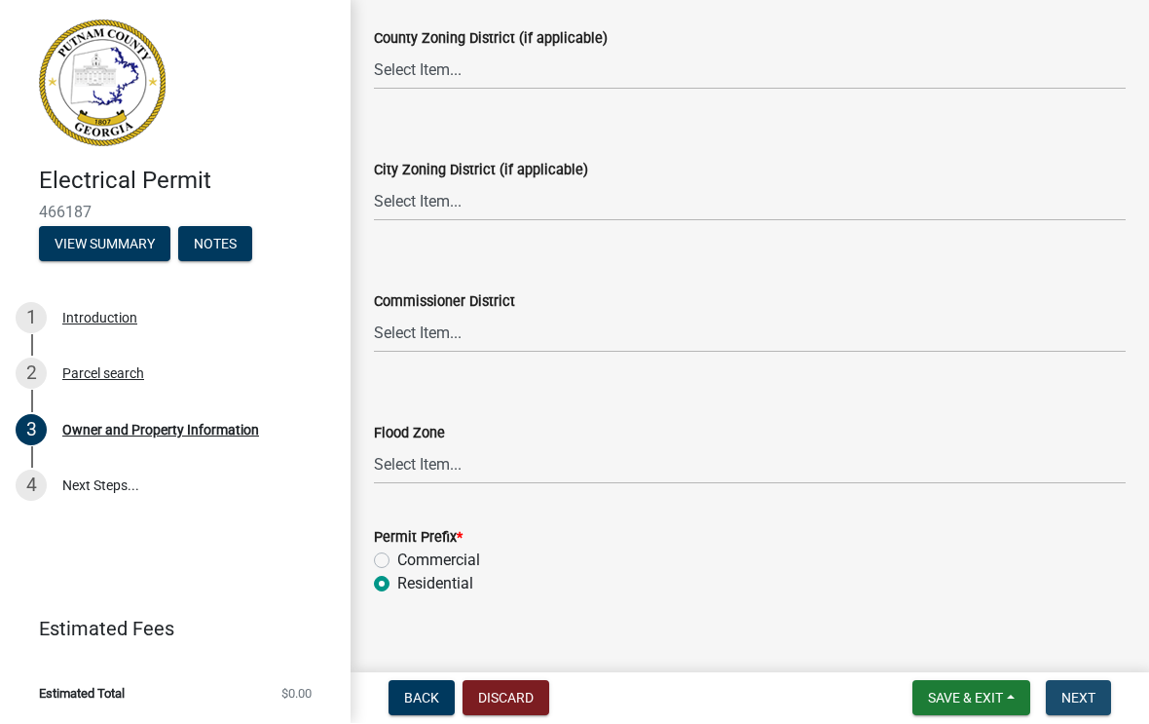
click at [1079, 691] on span "Next" at bounding box center [1079, 699] width 34 height 16
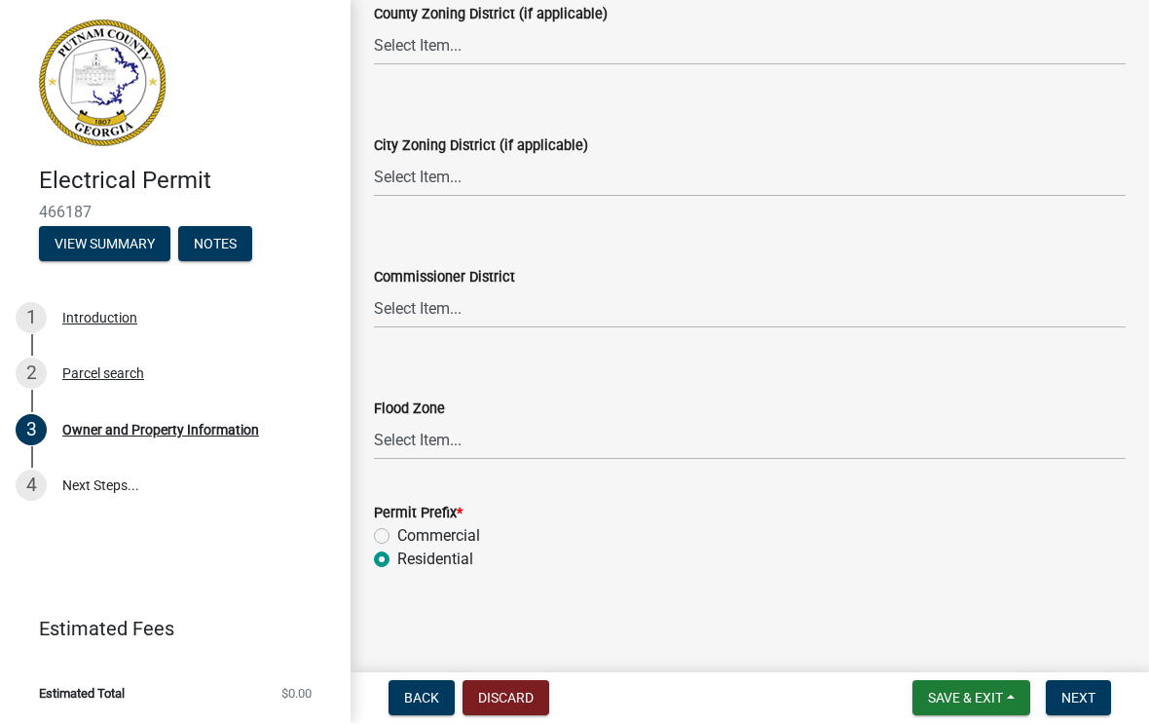
scroll to position [3587, 0]
click at [1073, 692] on span "Next" at bounding box center [1079, 699] width 34 height 16
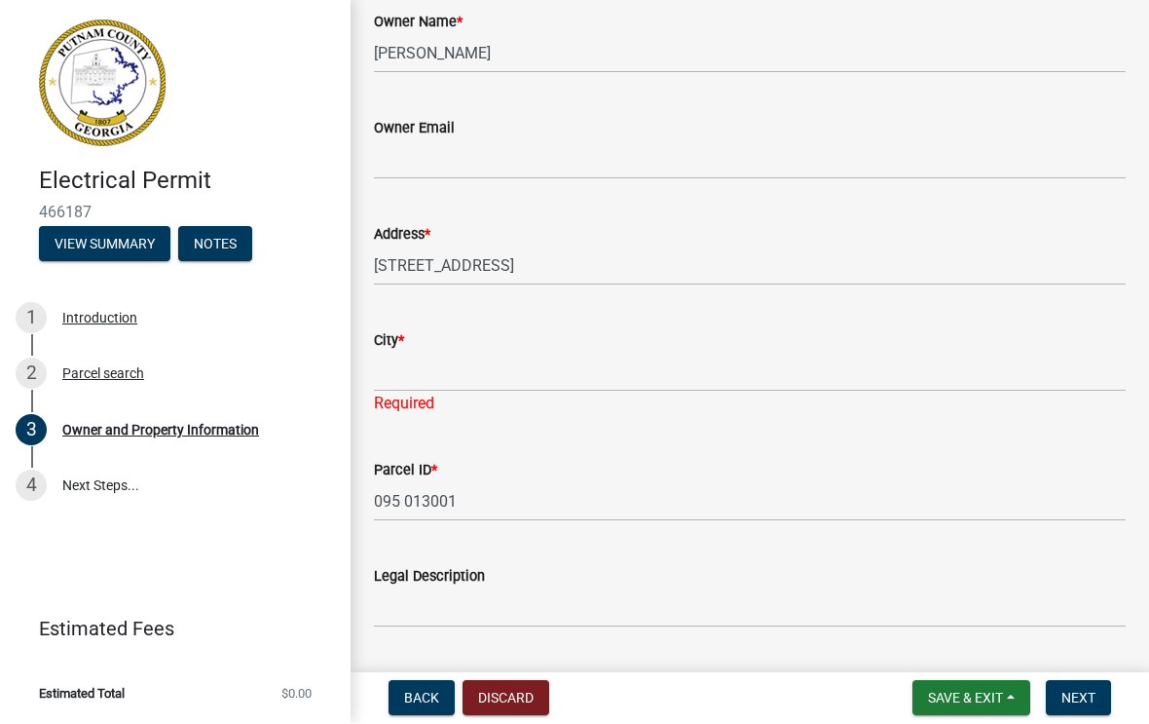
scroll to position [480, 0]
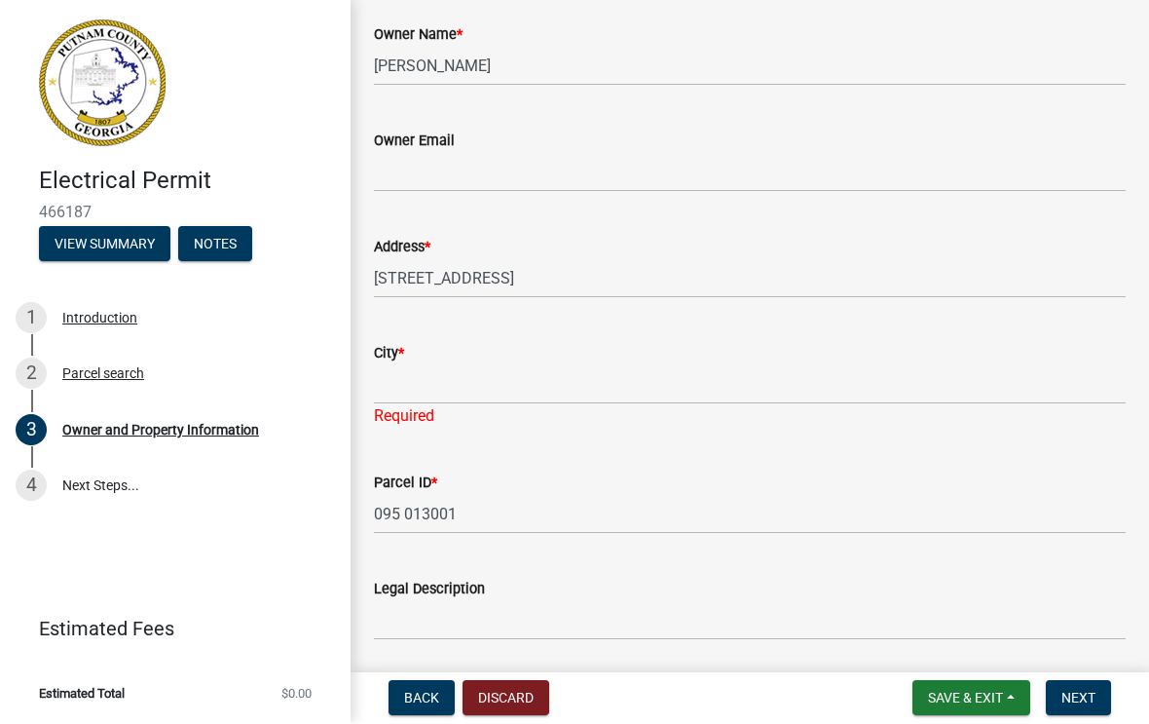
click at [553, 357] on div "City *" at bounding box center [750, 353] width 752 height 23
click at [441, 365] on input "City *" at bounding box center [750, 385] width 752 height 40
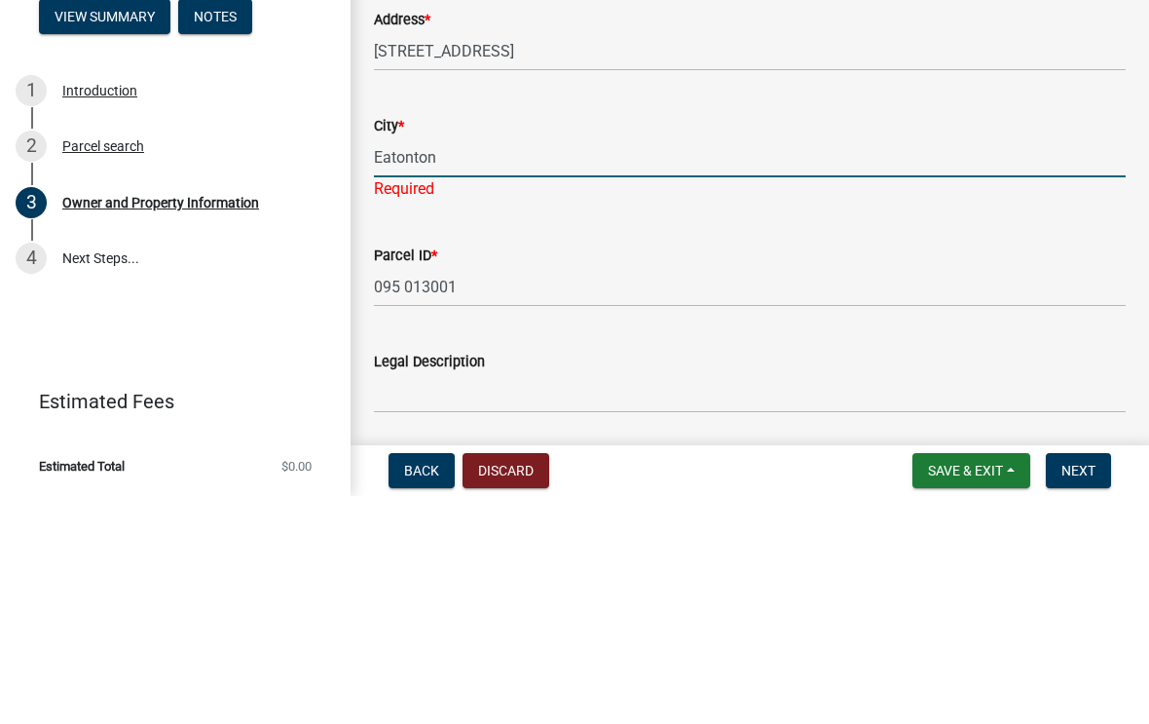
type input "Eatonton"
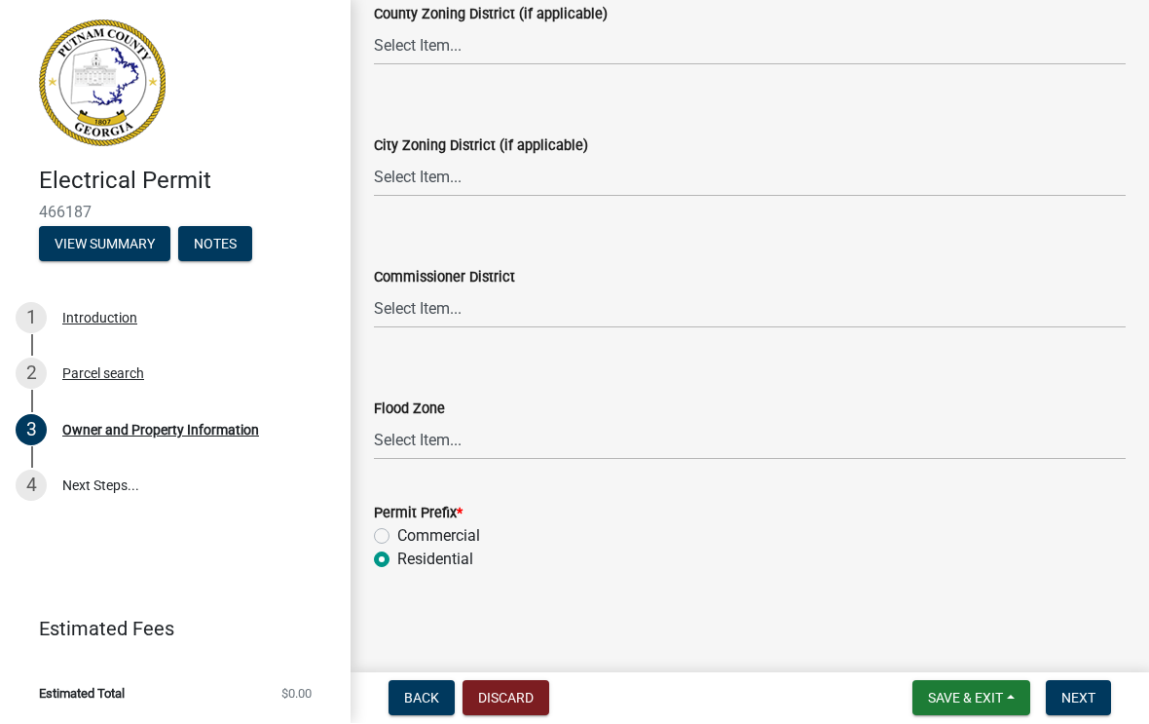
scroll to position [3563, 0]
click at [1078, 695] on span "Next" at bounding box center [1079, 699] width 34 height 16
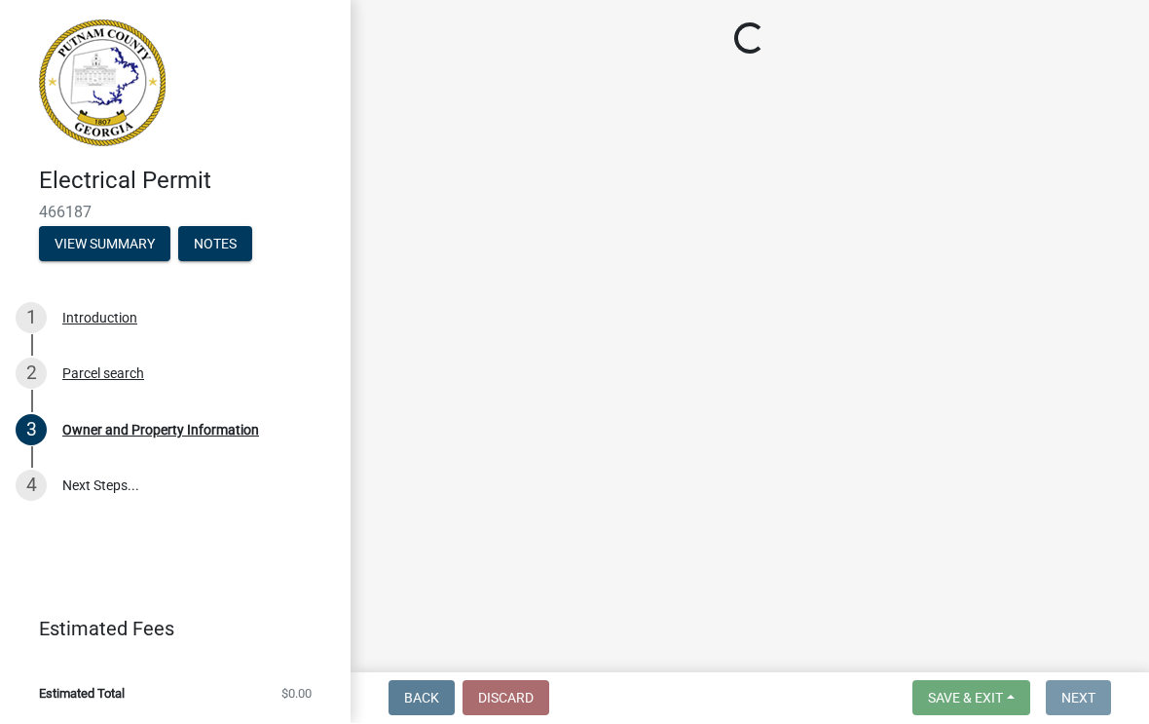
scroll to position [0, 0]
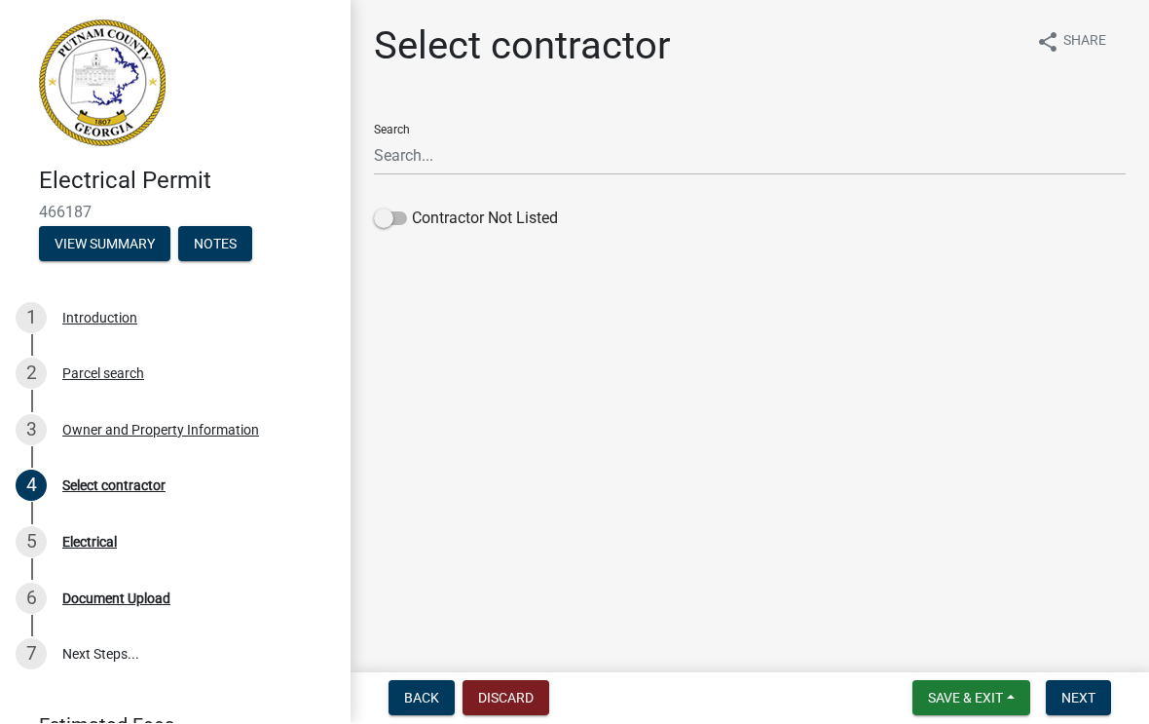
click at [372, 227] on div "Select contractor share Share Search Contractor Not Listed" at bounding box center [749, 139] width 781 height 233
click at [449, 148] on input "Search" at bounding box center [750, 156] width 752 height 40
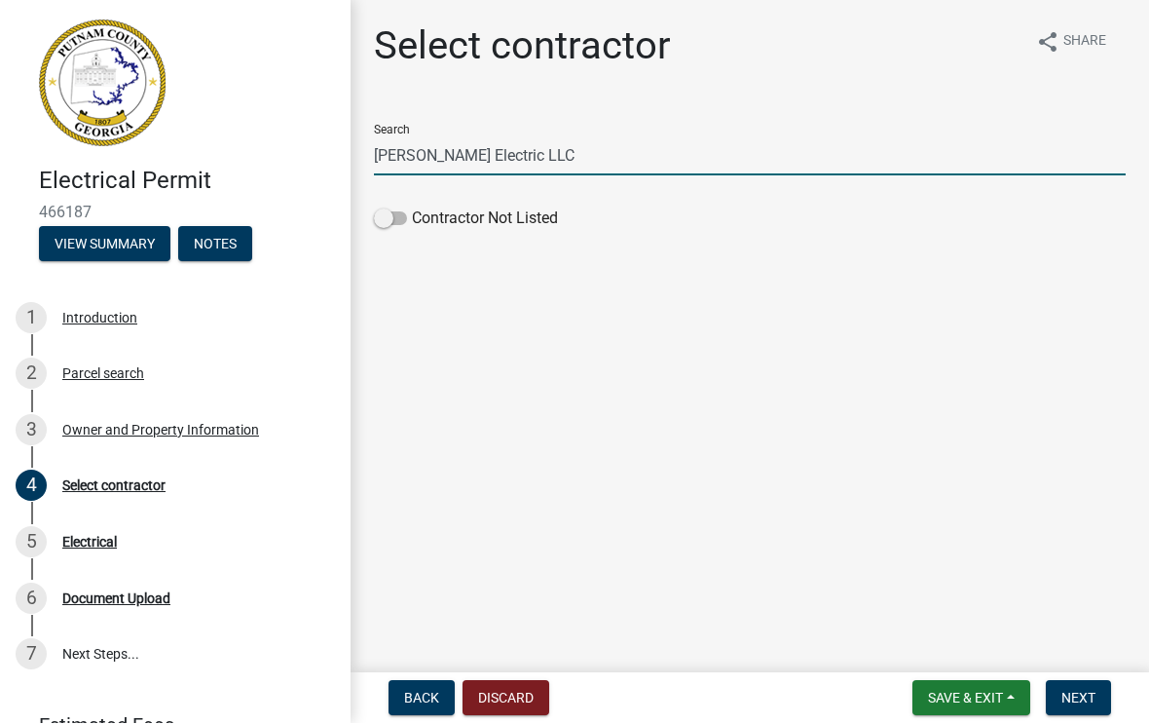
type input "[PERSON_NAME] Electric LLC"
click at [502, 694] on button "Discard" at bounding box center [506, 698] width 87 height 35
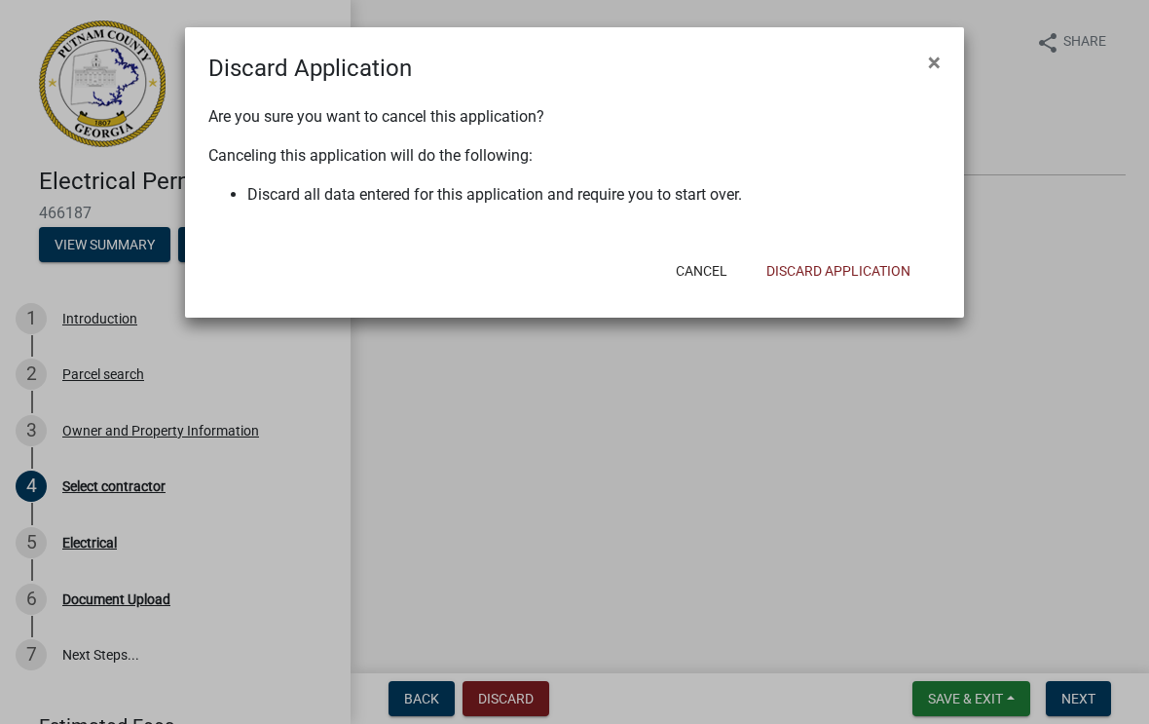
click at [843, 268] on button "Discard Application" at bounding box center [838, 270] width 175 height 35
